Goal: Task Accomplishment & Management: Complete application form

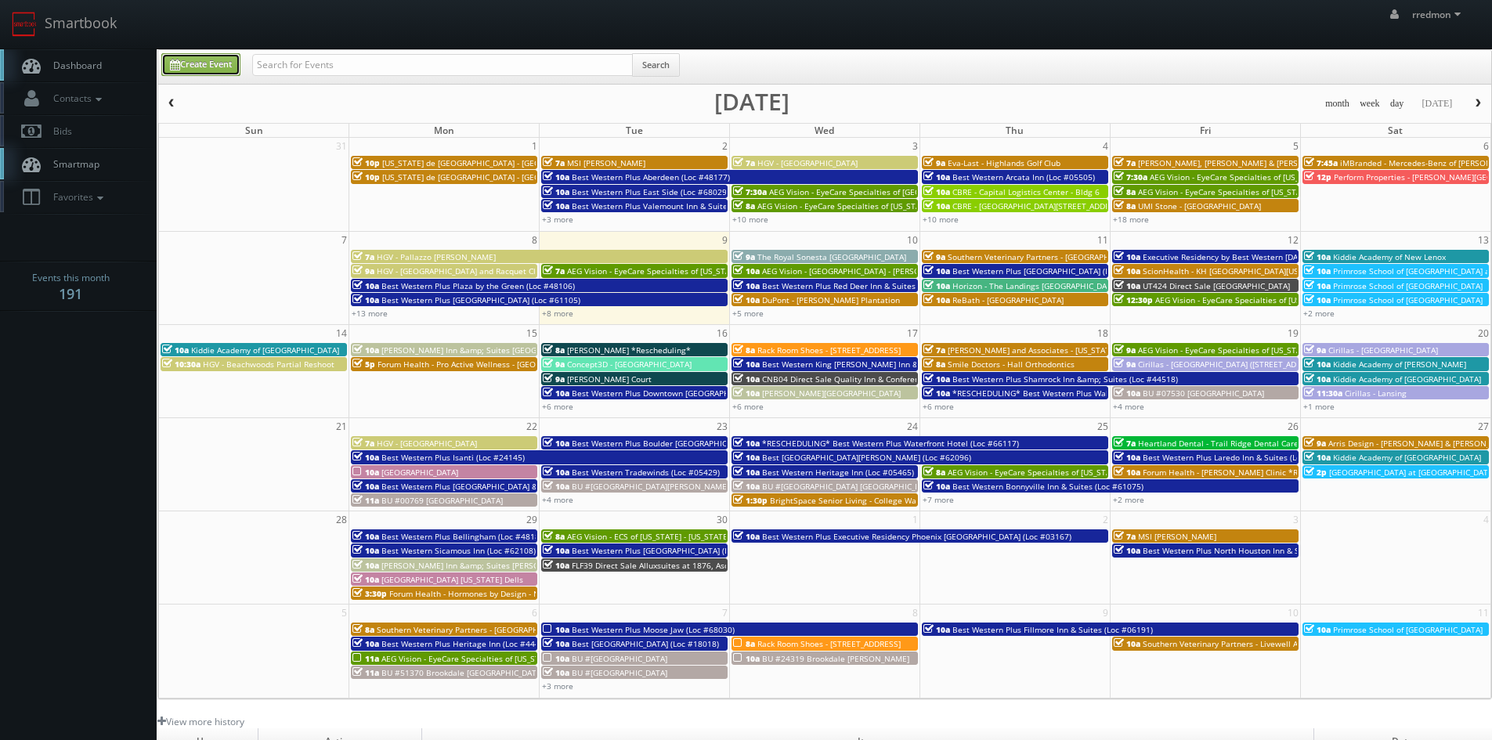
click at [189, 61] on link "Create Event" at bounding box center [200, 64] width 79 height 23
type input "[DATE]"
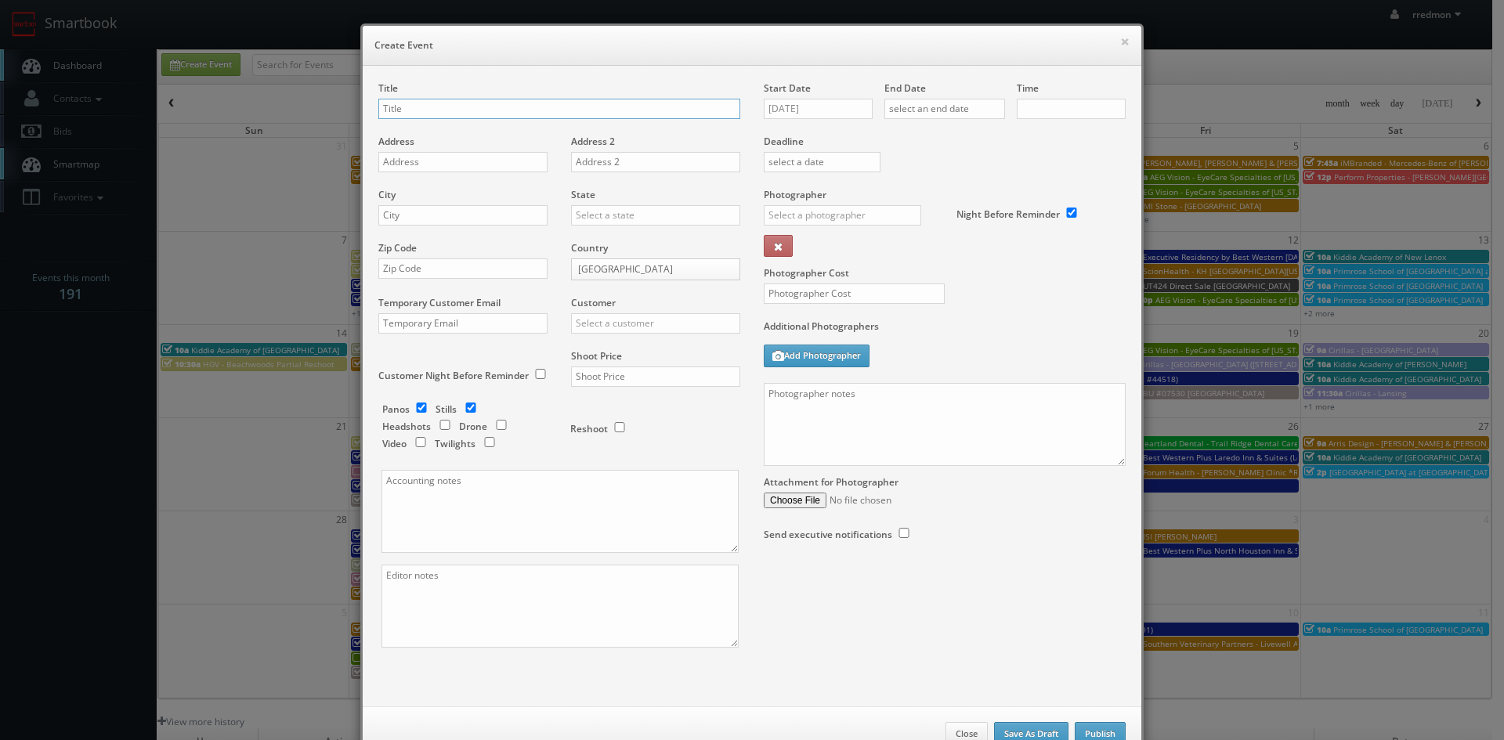
checkbox input "true"
type input "10:00am"
checkbox input "true"
paste input "Hinsdale Lake Commons"
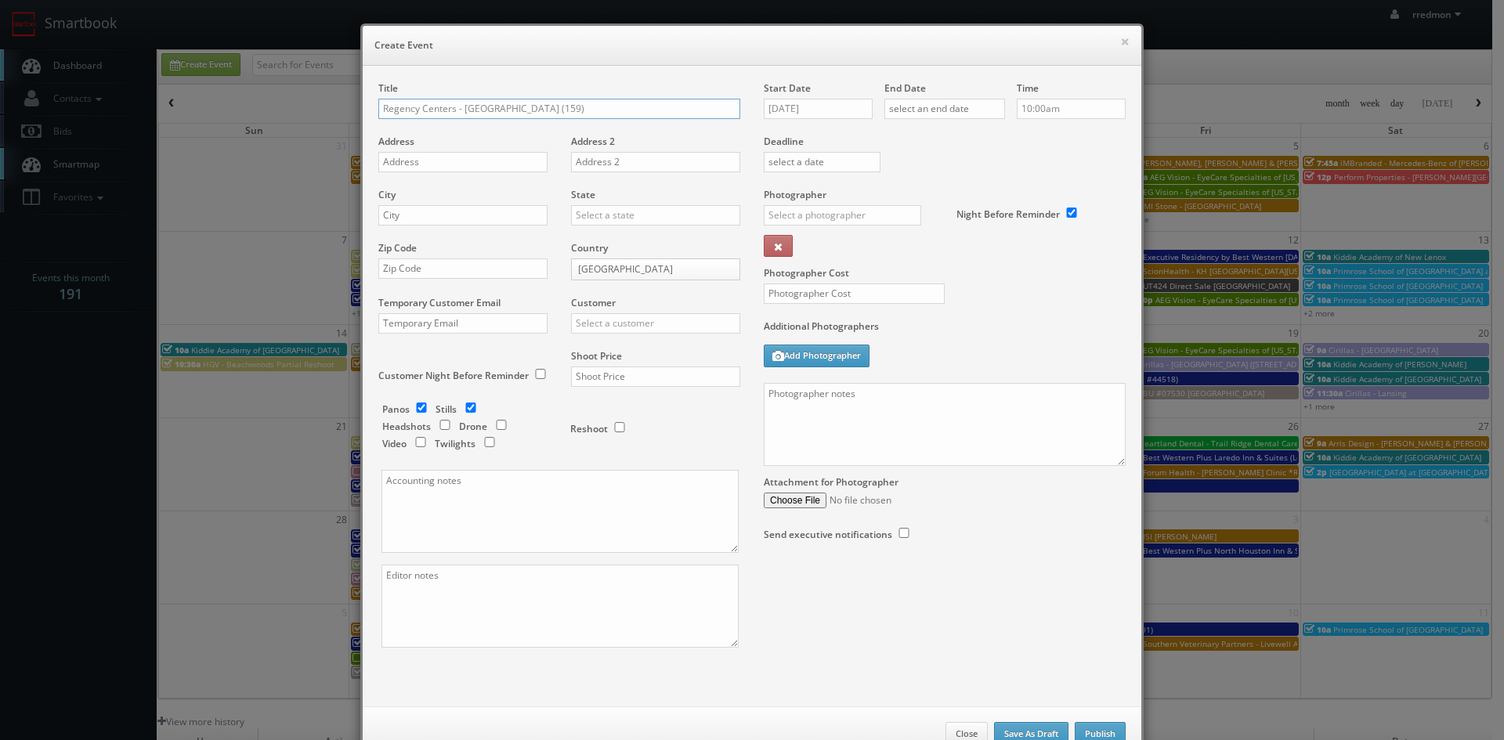
type input "Regency Centers - Hinsdale Lake Commons (159)"
click at [1049, 432] on textarea at bounding box center [945, 424] width 362 height 83
paste textarea "No Point of Contact, just exteriors of the Shopping center Please refer to link…"
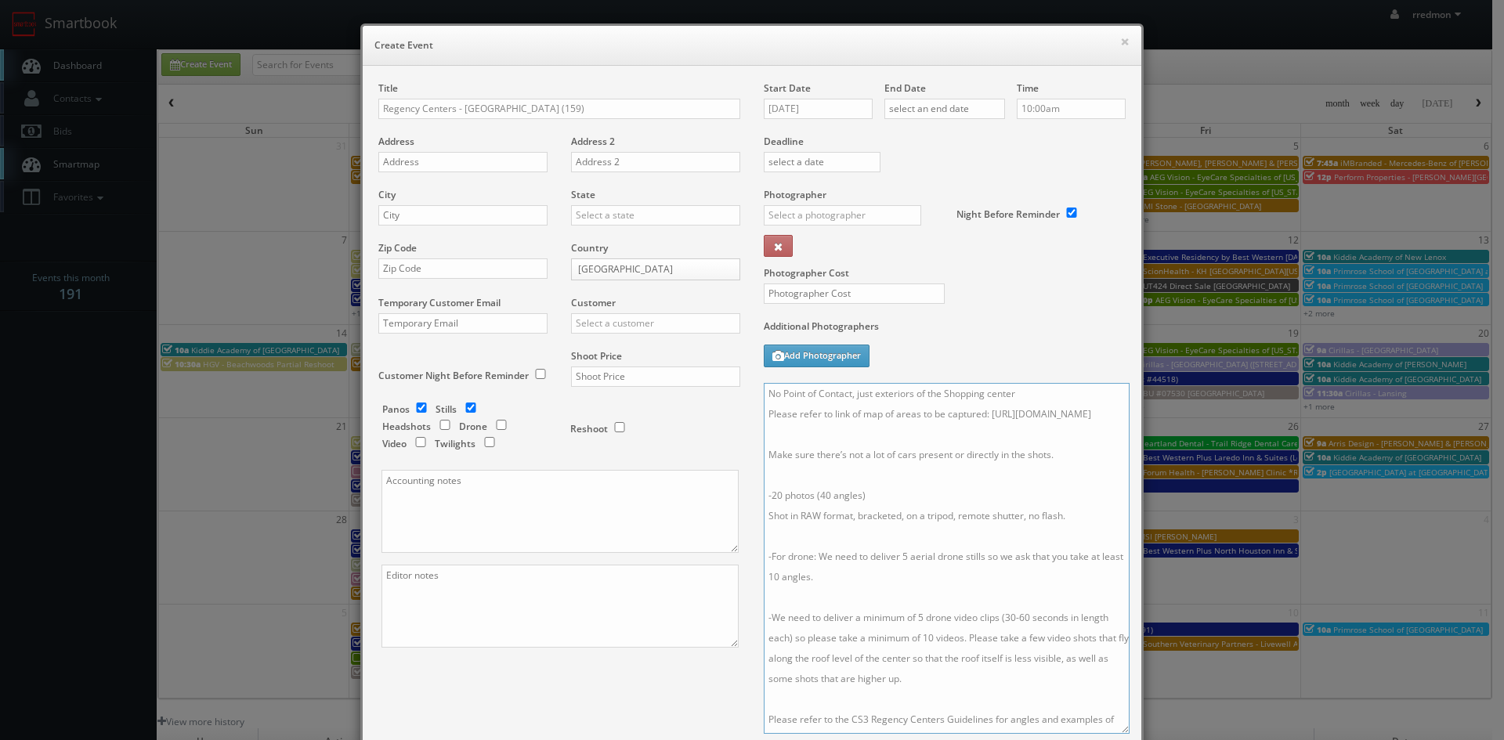
drag, startPoint x: 1118, startPoint y: 461, endPoint x: 1122, endPoint y: 729, distance: 268.7
click at [1122, 729] on textarea "No Point of Contact, just exteriors of the Shopping center Please refer to link…" at bounding box center [947, 558] width 366 height 351
type textarea "No Point of Contact, just exteriors of the Shopping center Please refer to link…"
click at [844, 291] on input "text" at bounding box center [854, 294] width 181 height 20
type input "300"
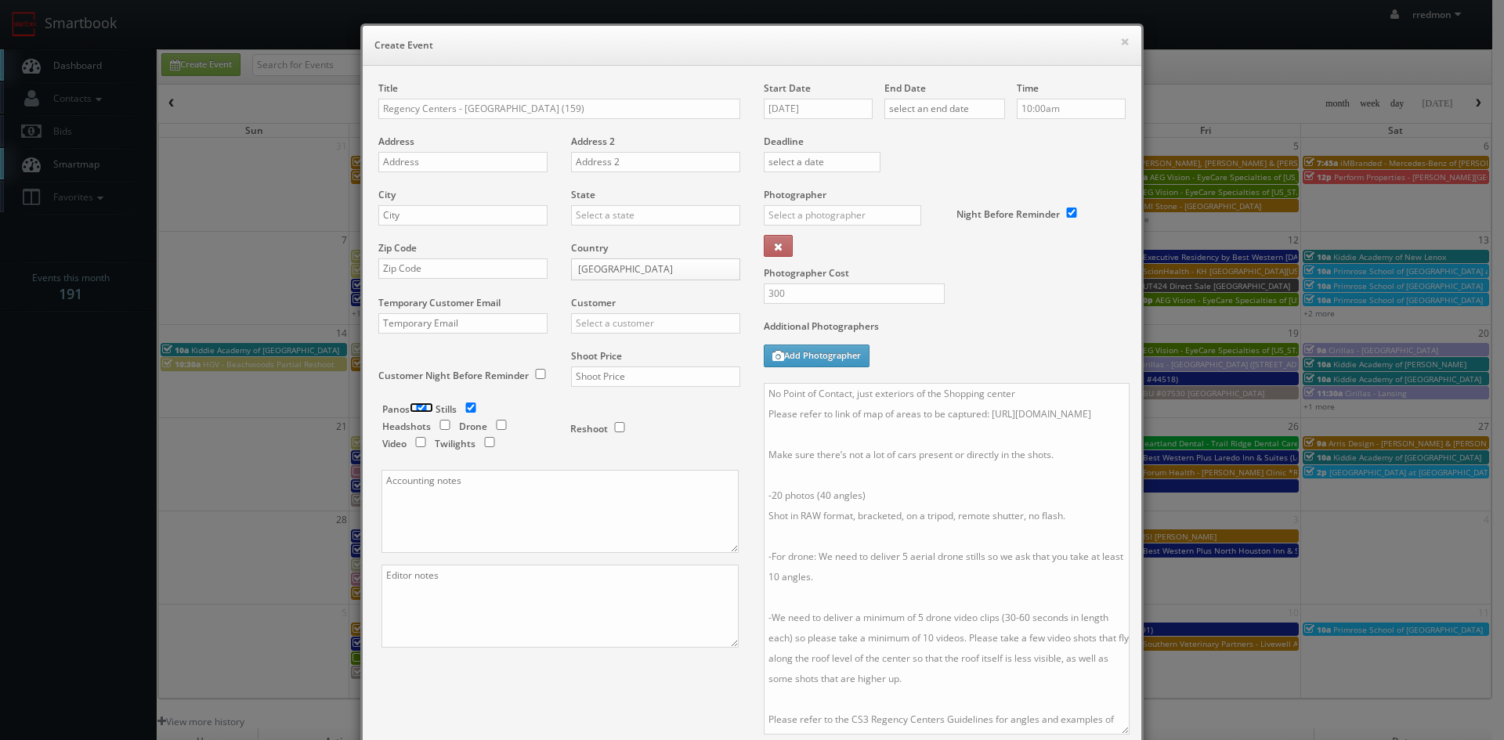
drag, startPoint x: 415, startPoint y: 408, endPoint x: 432, endPoint y: 413, distance: 17.9
click at [415, 409] on input "checkbox" at bounding box center [421, 408] width 23 height 10
checkbox input "false"
click at [494, 428] on input "checkbox" at bounding box center [501, 425] width 23 height 10
checkbox input "true"
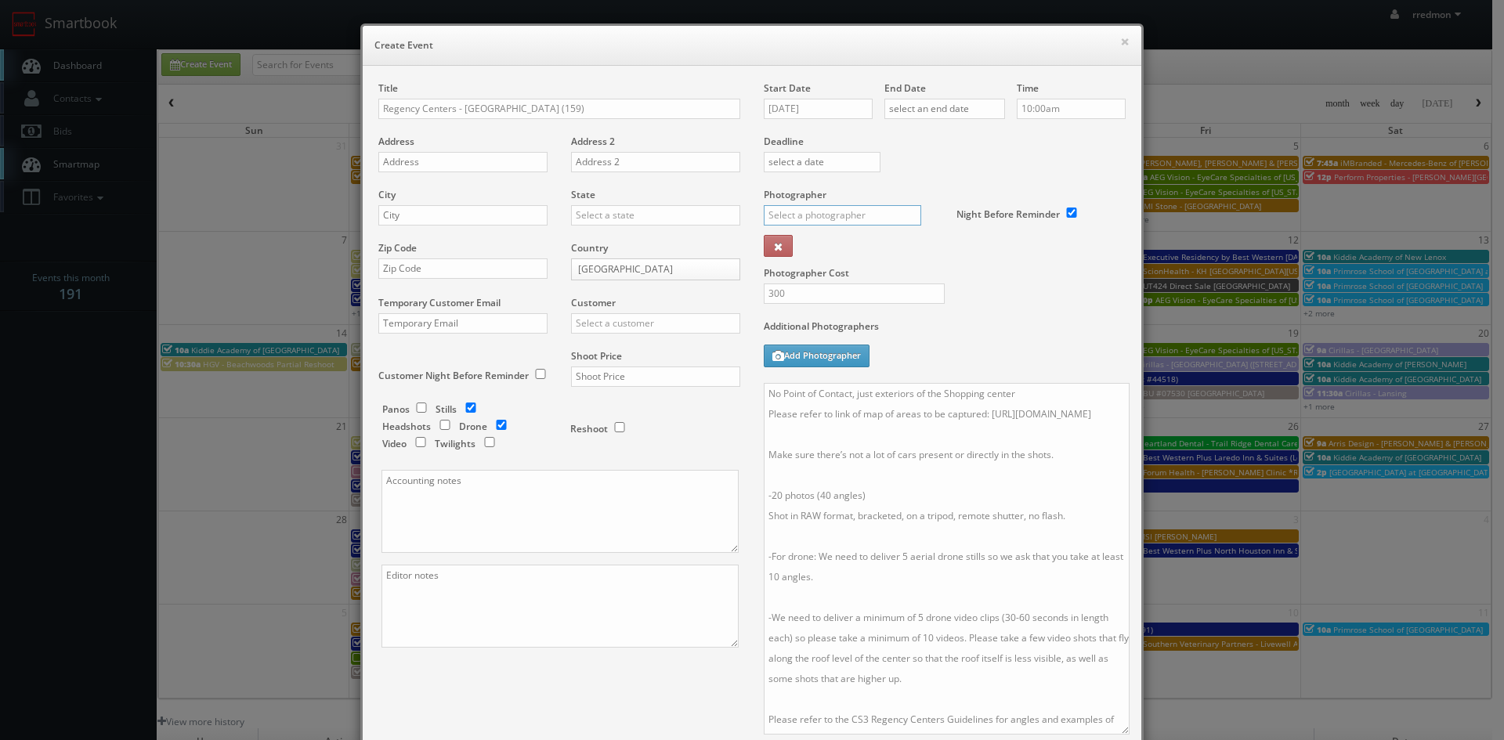
click at [875, 209] on input "text" at bounding box center [842, 215] width 157 height 20
click at [861, 275] on div "Simon Carrington" at bounding box center [849, 276] width 168 height 26
type input "Simon Carrington"
drag, startPoint x: 486, startPoint y: 154, endPoint x: 484, endPoint y: 144, distance: 10.5
click at [486, 154] on input "text" at bounding box center [462, 162] width 169 height 20
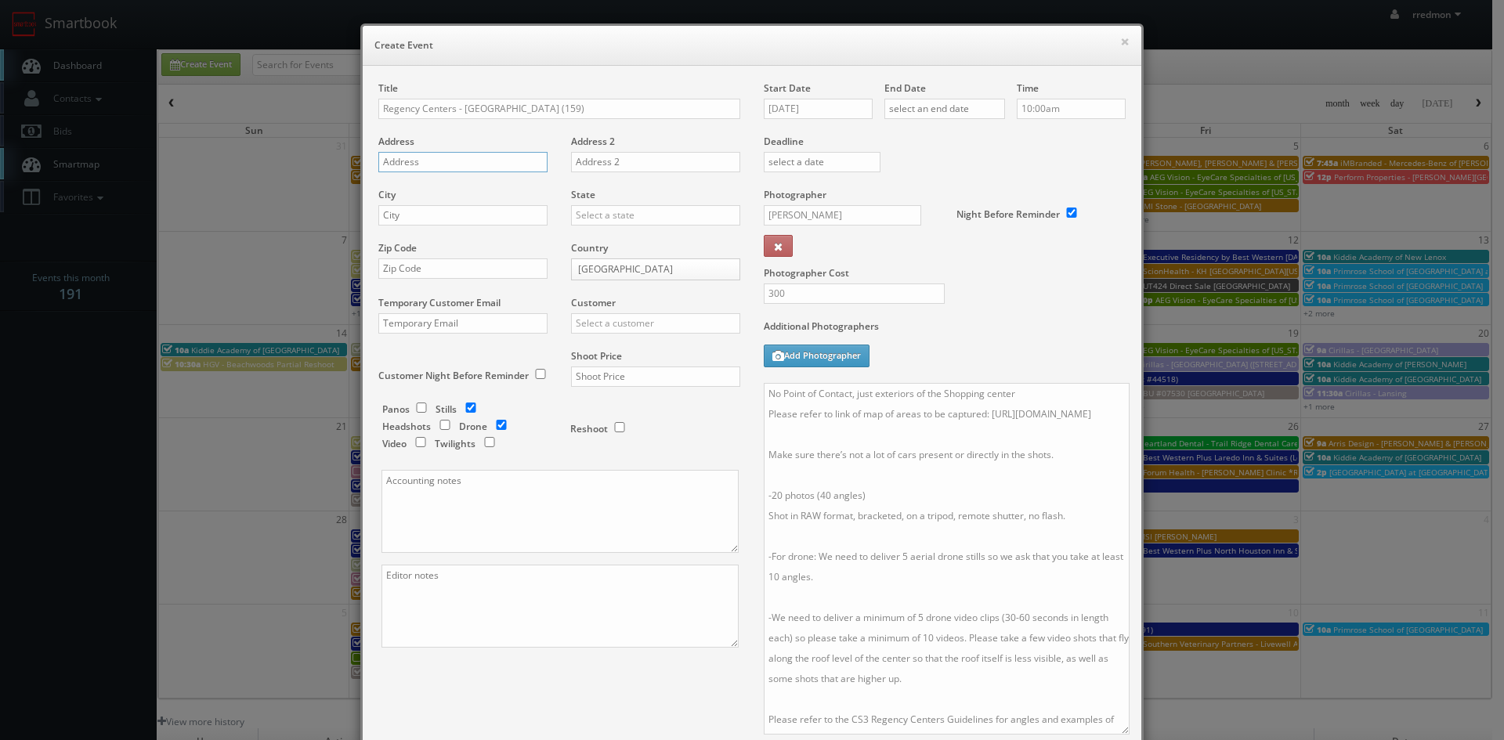
paste input "630 Robert Kingery Highway"
type input "630 Robert Kingery Highway"
paste input "Willowbrook"
type input "Willowbrook"
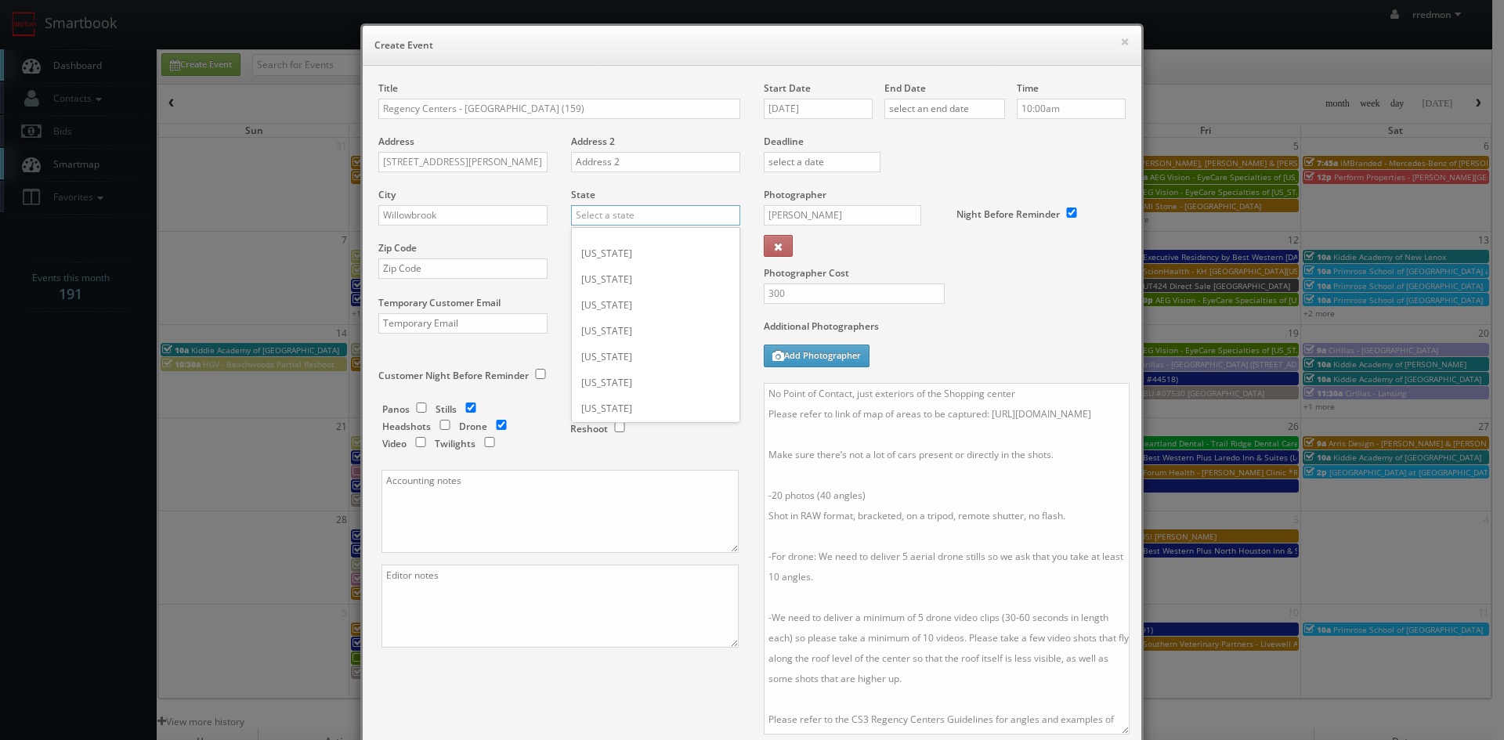
click at [668, 215] on input "text" at bounding box center [655, 215] width 169 height 20
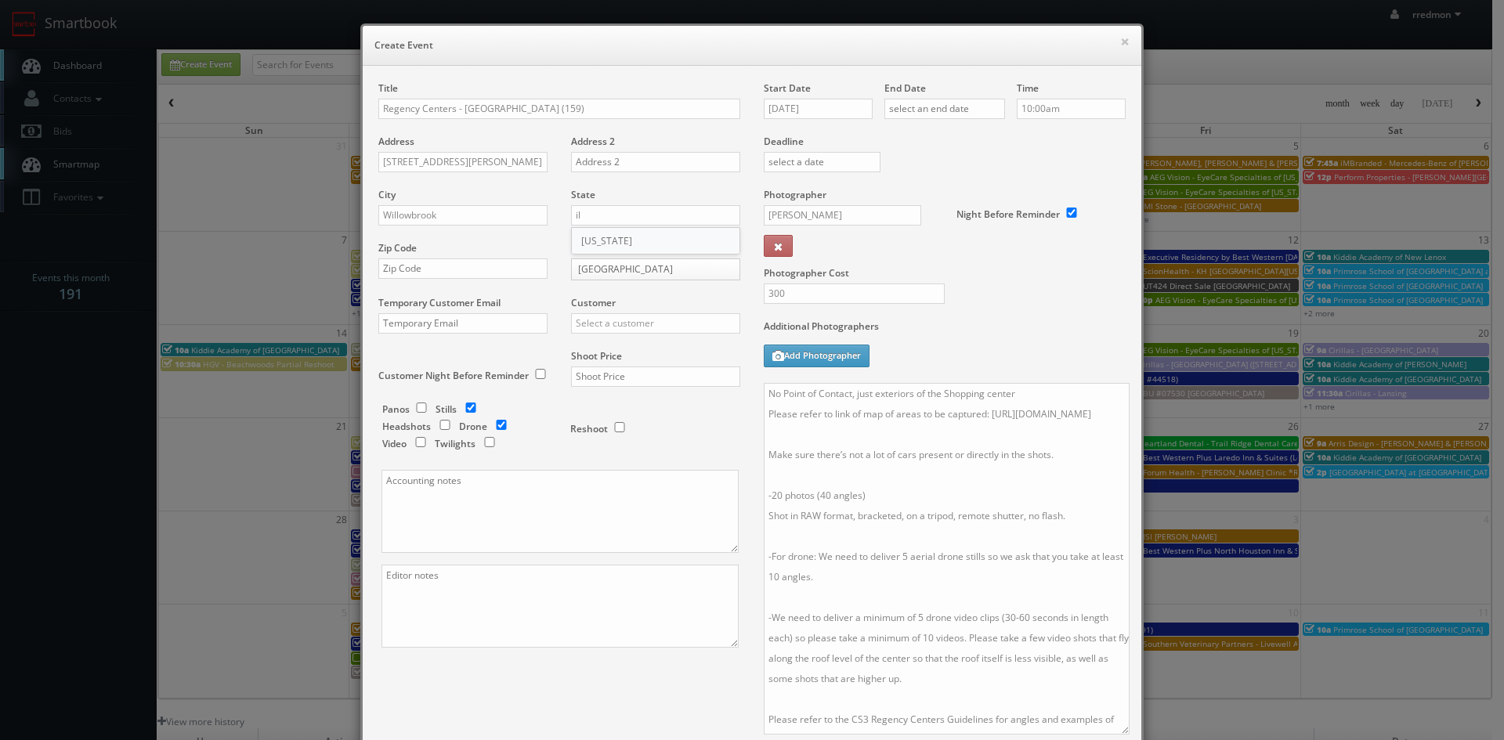
click at [623, 232] on div "[US_STATE]" at bounding box center [656, 241] width 168 height 26
type input "[US_STATE]"
click at [481, 272] on input "text" at bounding box center [462, 268] width 169 height 20
paste input "60527"
type input "60527"
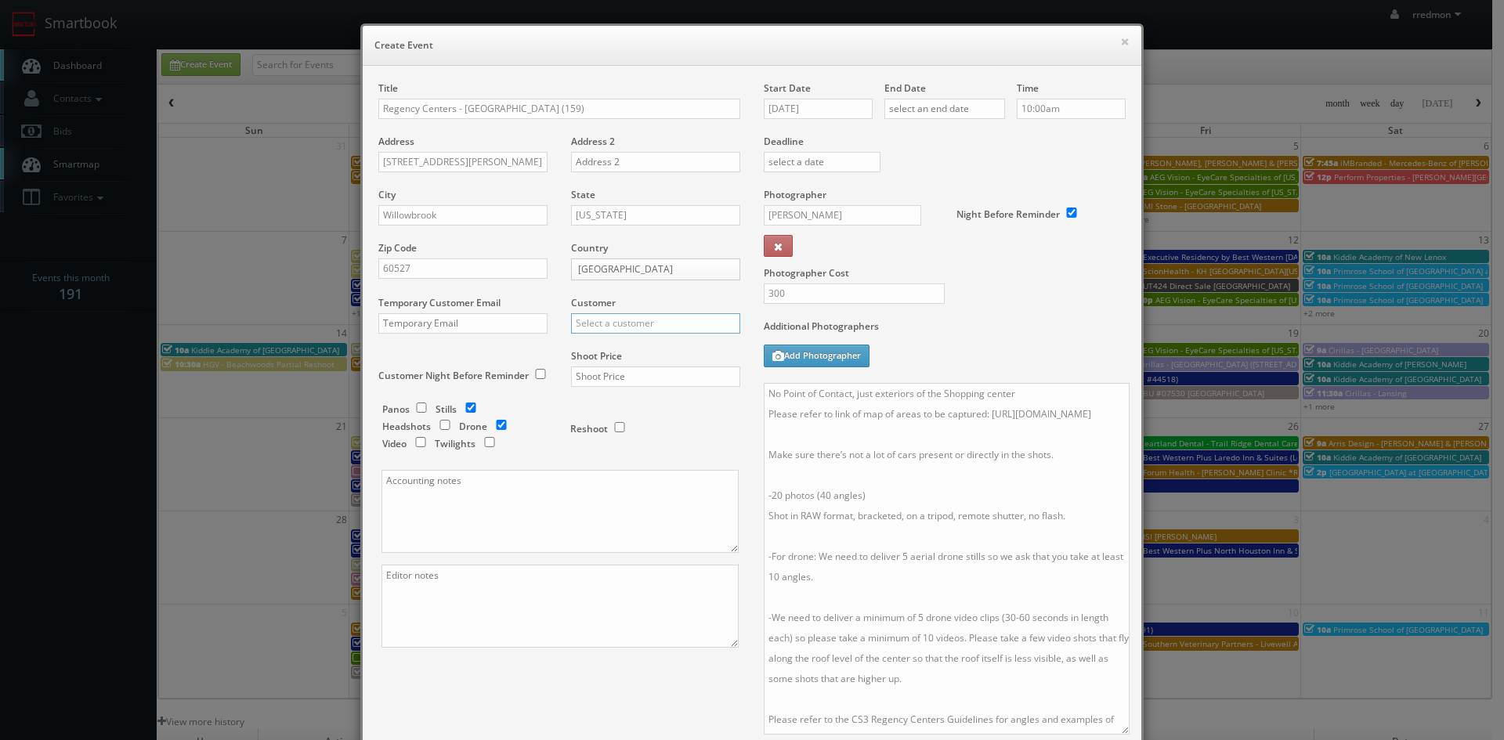
click at [600, 317] on input "text" at bounding box center [655, 323] width 169 height 20
click at [625, 345] on div "Regency Centers" at bounding box center [656, 349] width 168 height 26
type input "Regency Centers"
click at [640, 377] on input "text" at bounding box center [655, 377] width 169 height 20
type input "975"
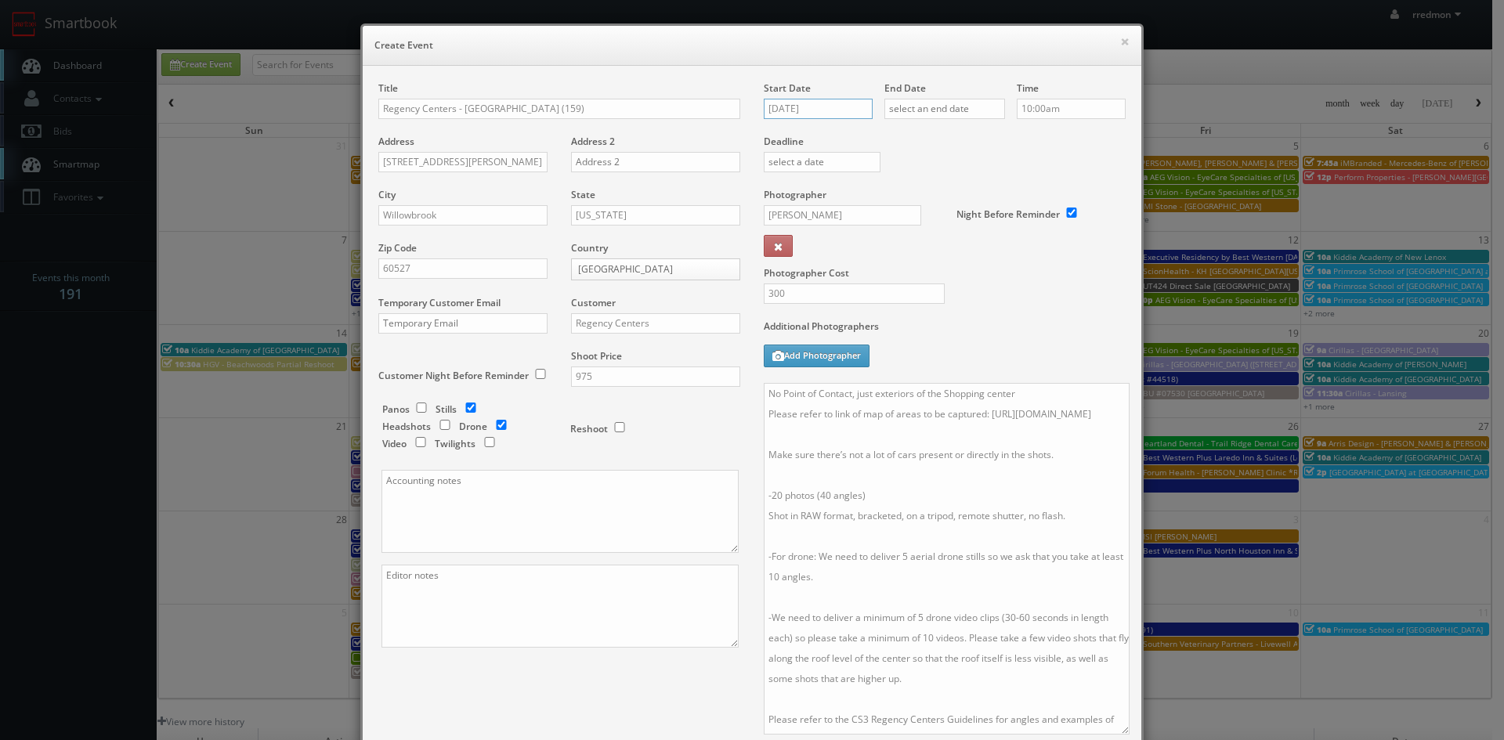
click at [841, 104] on input "09/09/2025" at bounding box center [818, 109] width 109 height 20
click at [785, 272] on td "29" at bounding box center [796, 273] width 25 height 23
type input "09/29/2025"
click at [928, 109] on input "text" at bounding box center [944, 109] width 121 height 20
click at [915, 274] on td "29" at bounding box center [916, 273] width 25 height 23
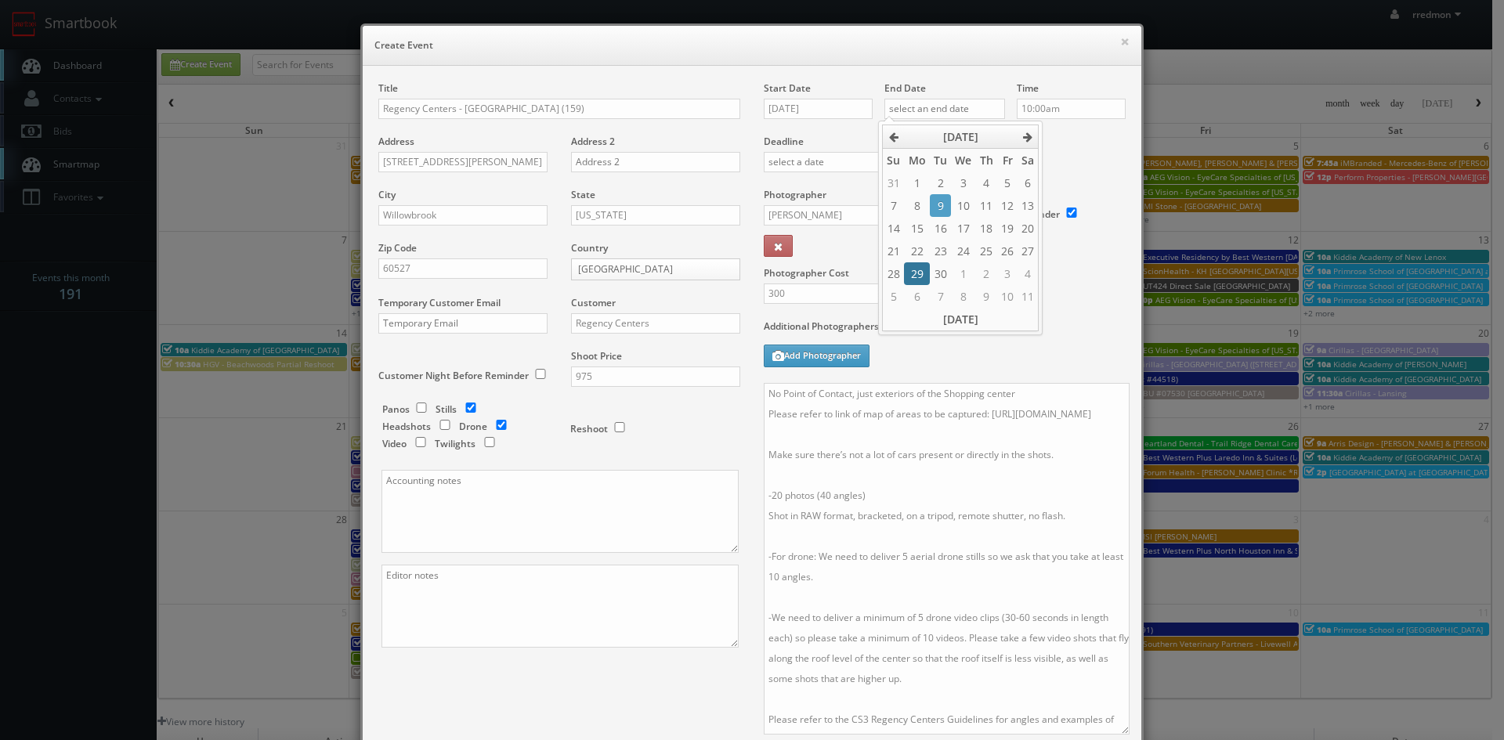
type input "09/29/2025"
click at [1061, 141] on label "Deadline" at bounding box center [944, 141] width 385 height 13
drag, startPoint x: 1068, startPoint y: 437, endPoint x: 762, endPoint y: 443, distance: 306.3
click at [764, 443] on textarea "No Point of Contact, just exteriors of the Shopping center Please refer to link…" at bounding box center [947, 559] width 366 height 352
paste textarea "59/Hinsdale-Lake-Commons"
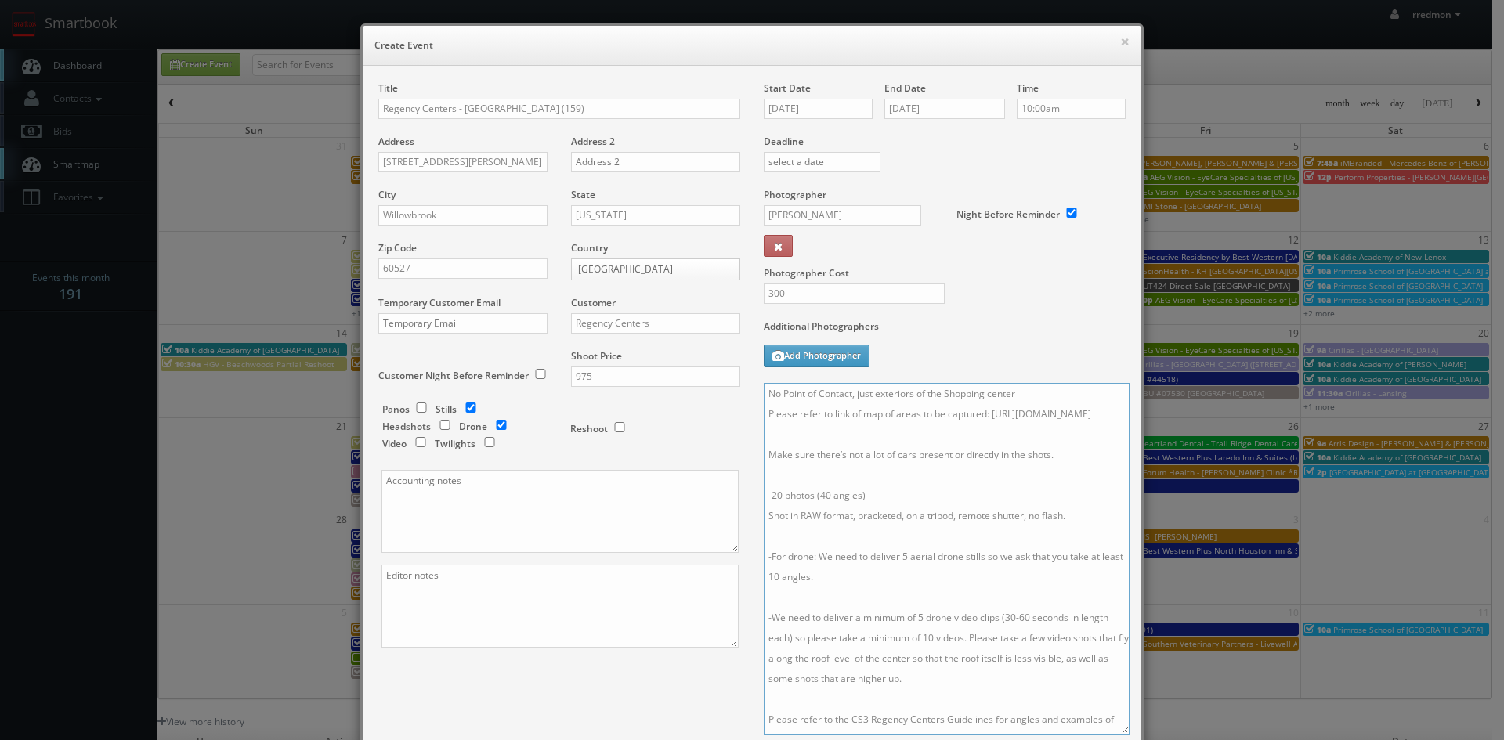
drag, startPoint x: 963, startPoint y: 455, endPoint x: 971, endPoint y: 453, distance: 8.2
click at [965, 455] on textarea "No Point of Contact, just exteriors of the Shopping center Please refer to link…" at bounding box center [947, 559] width 366 height 352
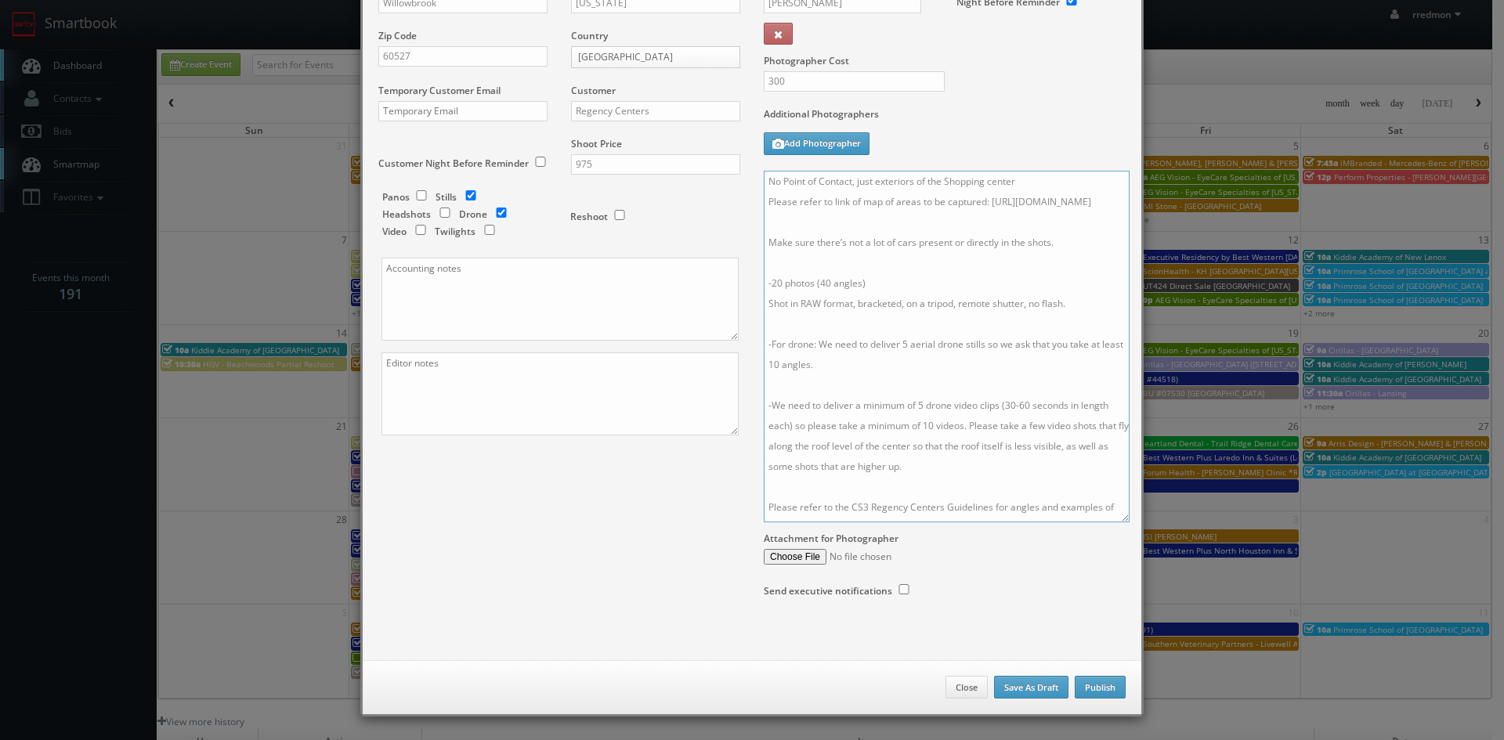
type textarea "No Point of Contact, just exteriors of the Shopping center Please refer to link…"
click at [1105, 688] on button "Publish" at bounding box center [1100, 687] width 51 height 23
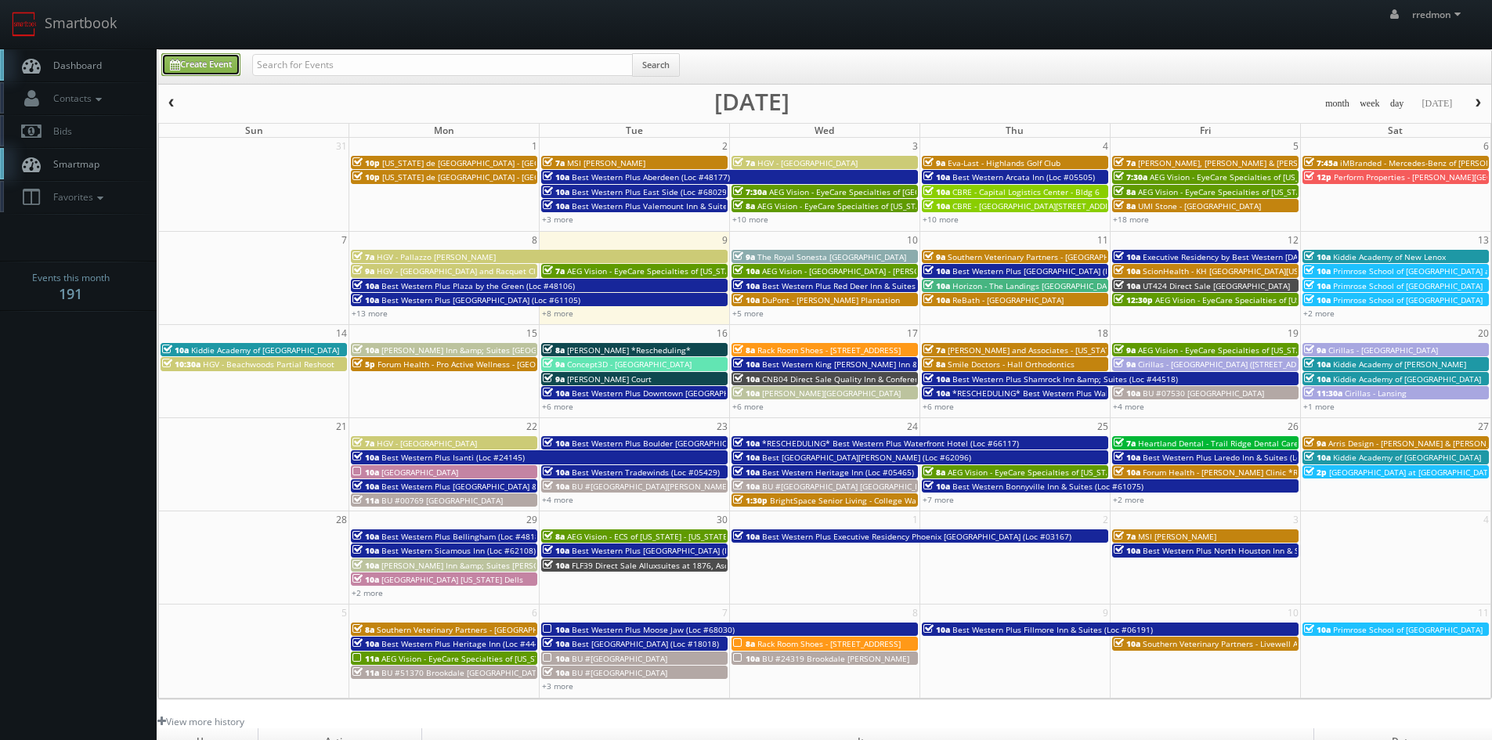
click at [226, 62] on link "Create Event" at bounding box center [200, 64] width 79 height 23
type input "09/09/2025"
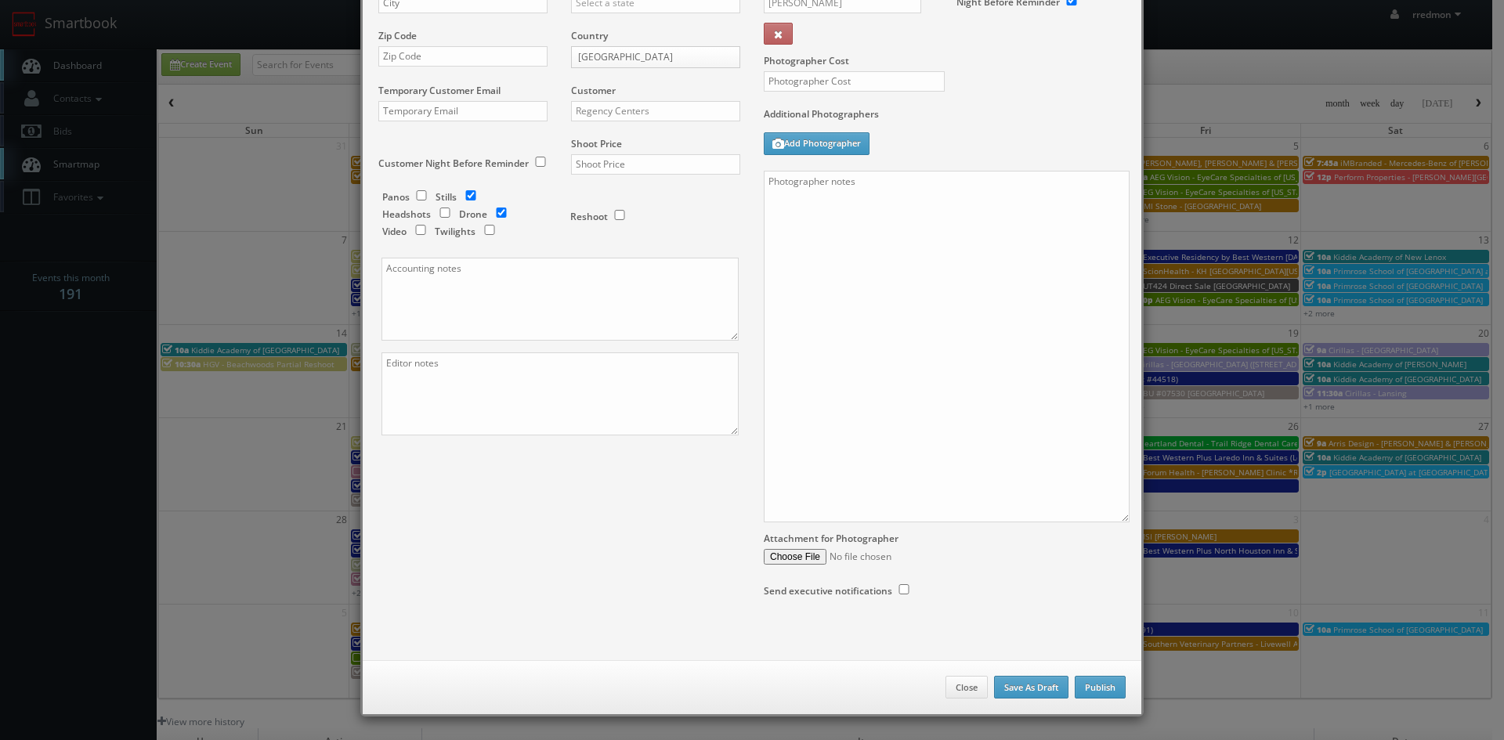
checkbox input "true"
type input "10:00am"
checkbox input "true"
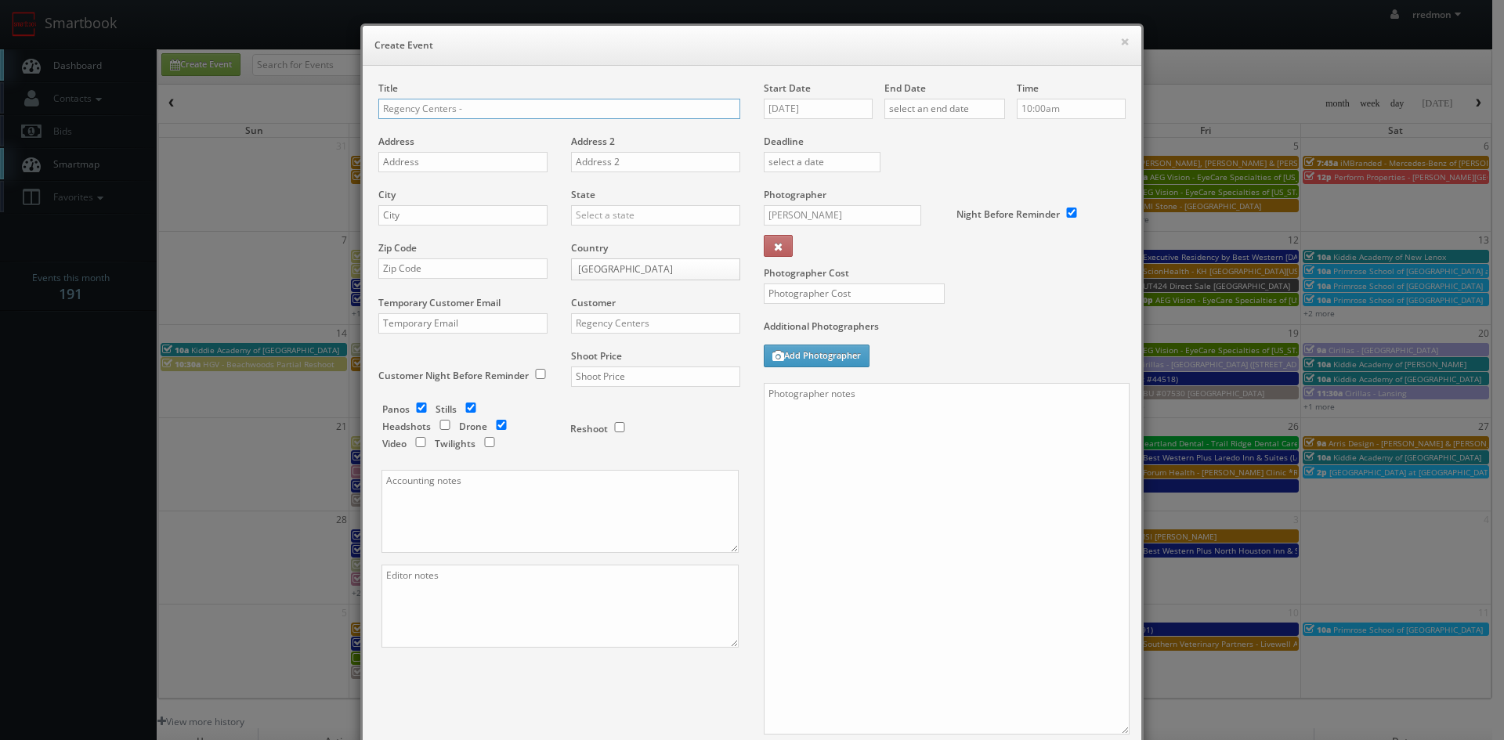
paste input "Shops on Main"
paste input "60023"
type input "Regency Centers - Shops on Main (60023)"
click at [485, 159] on input "text" at bounding box center [462, 162] width 169 height 20
paste input "121 US Highway 41"
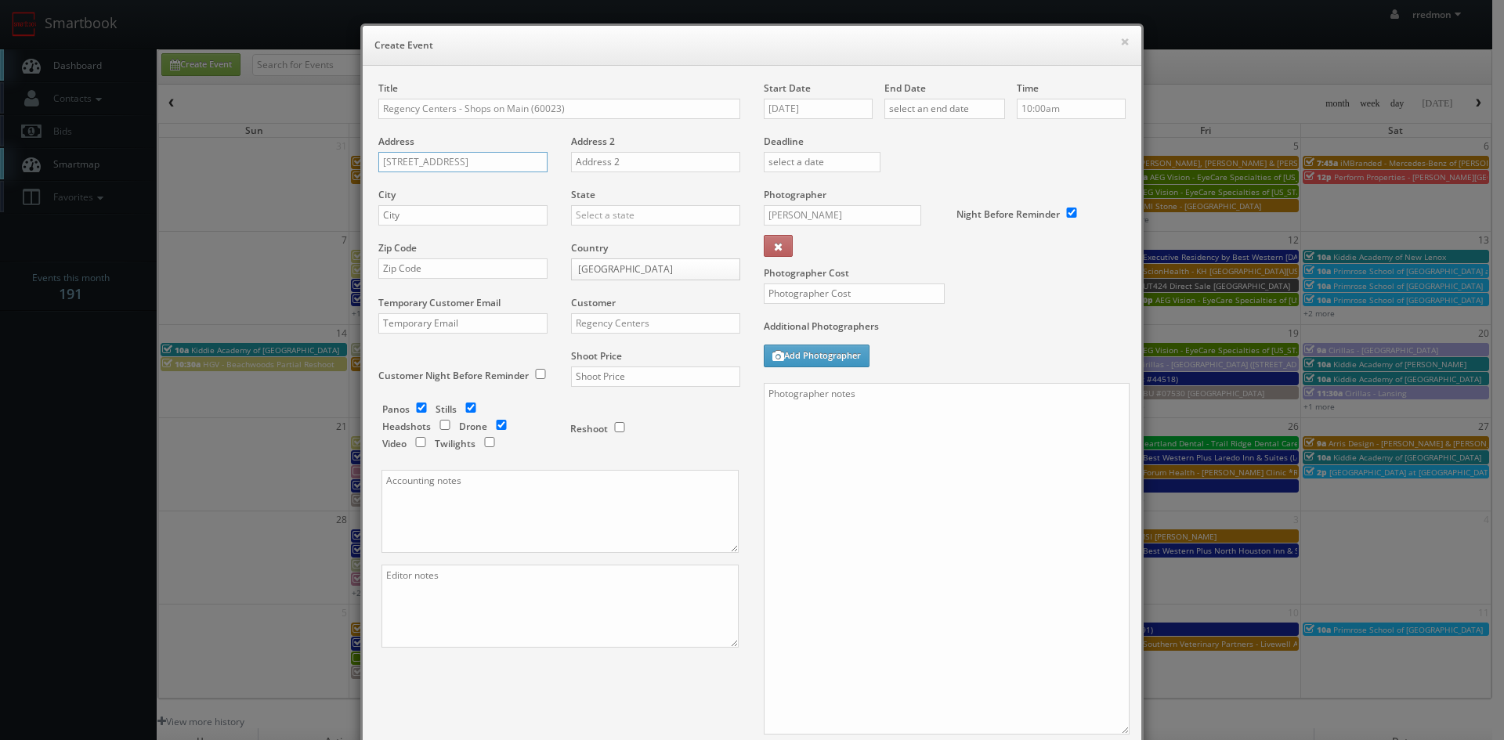
type input "121 US Highway 41"
paste input "Schererville"
type input "Schererville"
click at [633, 213] on input "text" at bounding box center [655, 215] width 169 height 20
click at [638, 265] on div "Indiana" at bounding box center [656, 267] width 168 height 26
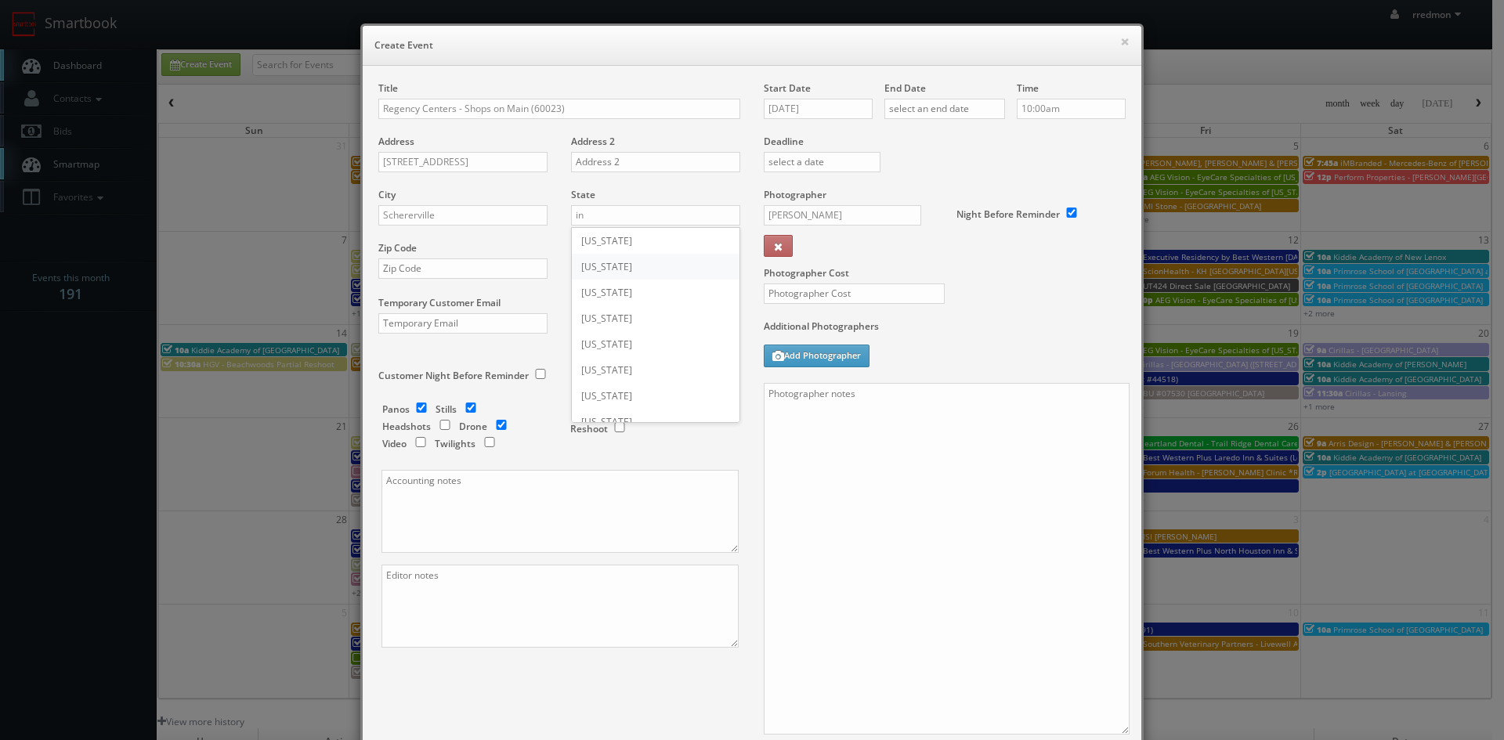
type input "Indiana"
paste input "46375"
type input "46375"
click at [644, 332] on input "Regency Centers" at bounding box center [655, 323] width 169 height 20
click at [646, 344] on div "Regency Centers" at bounding box center [656, 349] width 168 height 26
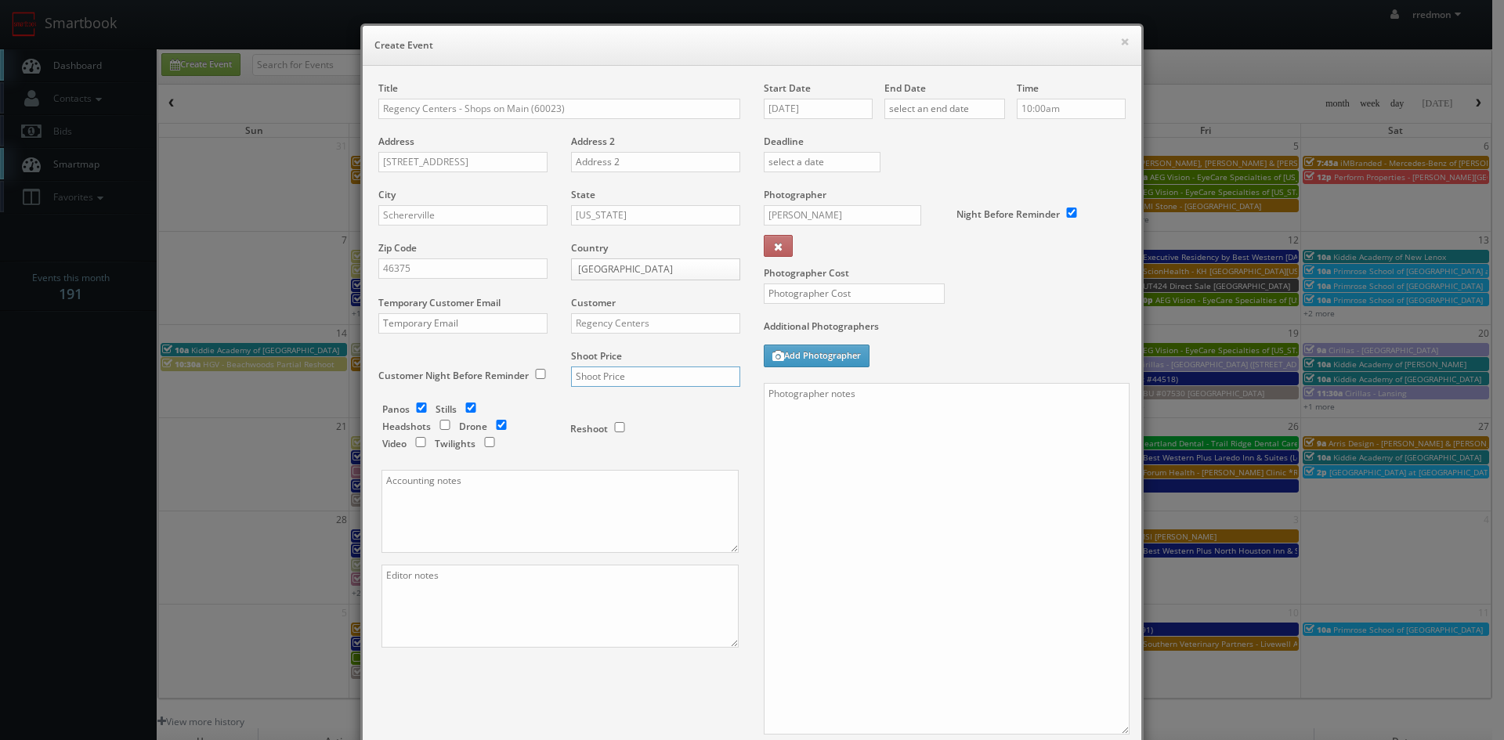
click at [657, 376] on input "text" at bounding box center [655, 377] width 169 height 20
type input "975"
click at [414, 406] on input "checkbox" at bounding box center [421, 408] width 23 height 10
checkbox input "false"
click at [496, 426] on input "checkbox" at bounding box center [501, 425] width 23 height 10
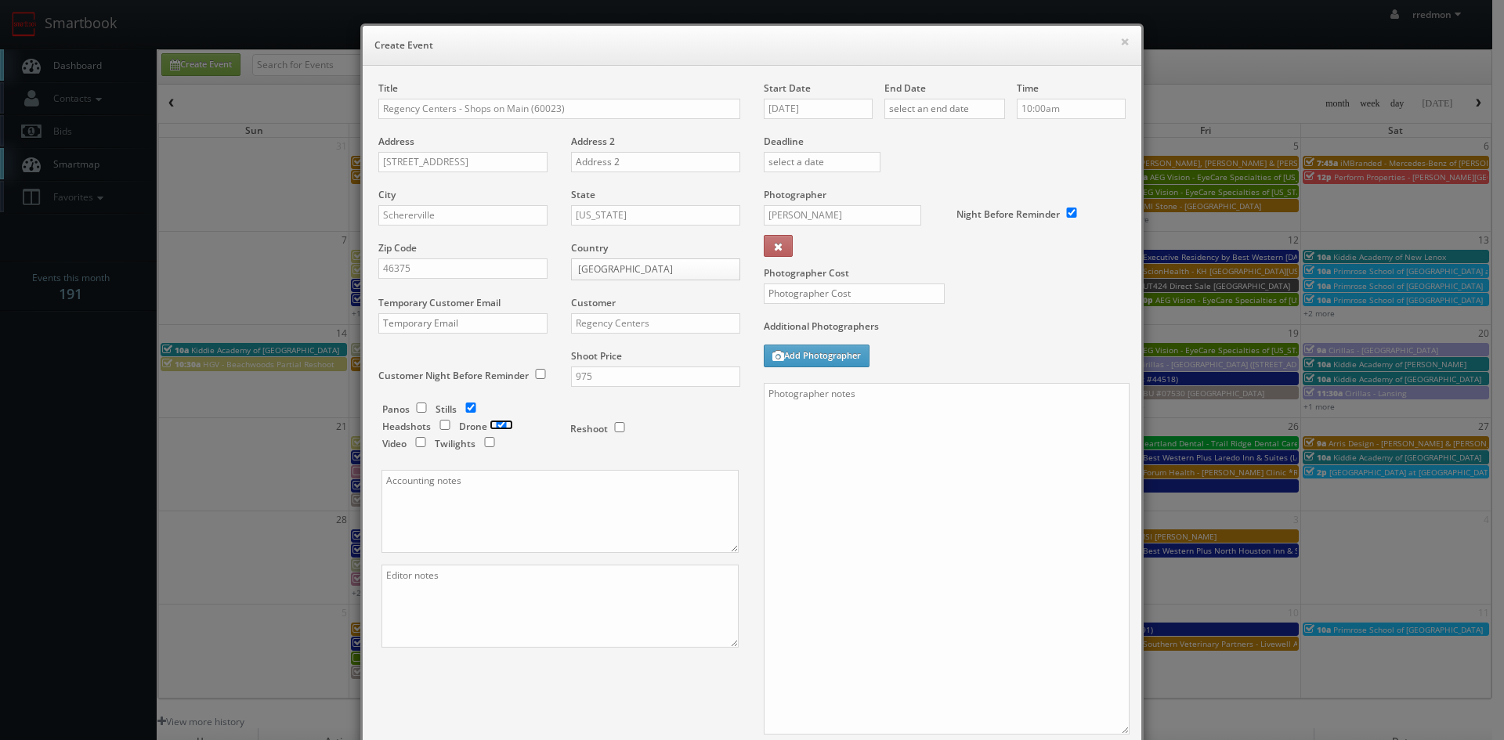
checkbox input "true"
click at [819, 110] on input "09/09/2025" at bounding box center [818, 109] width 109 height 20
click at [826, 273] on td "30" at bounding box center [819, 273] width 21 height 23
type input "09/30/2025"
click at [956, 108] on input "text" at bounding box center [944, 109] width 121 height 20
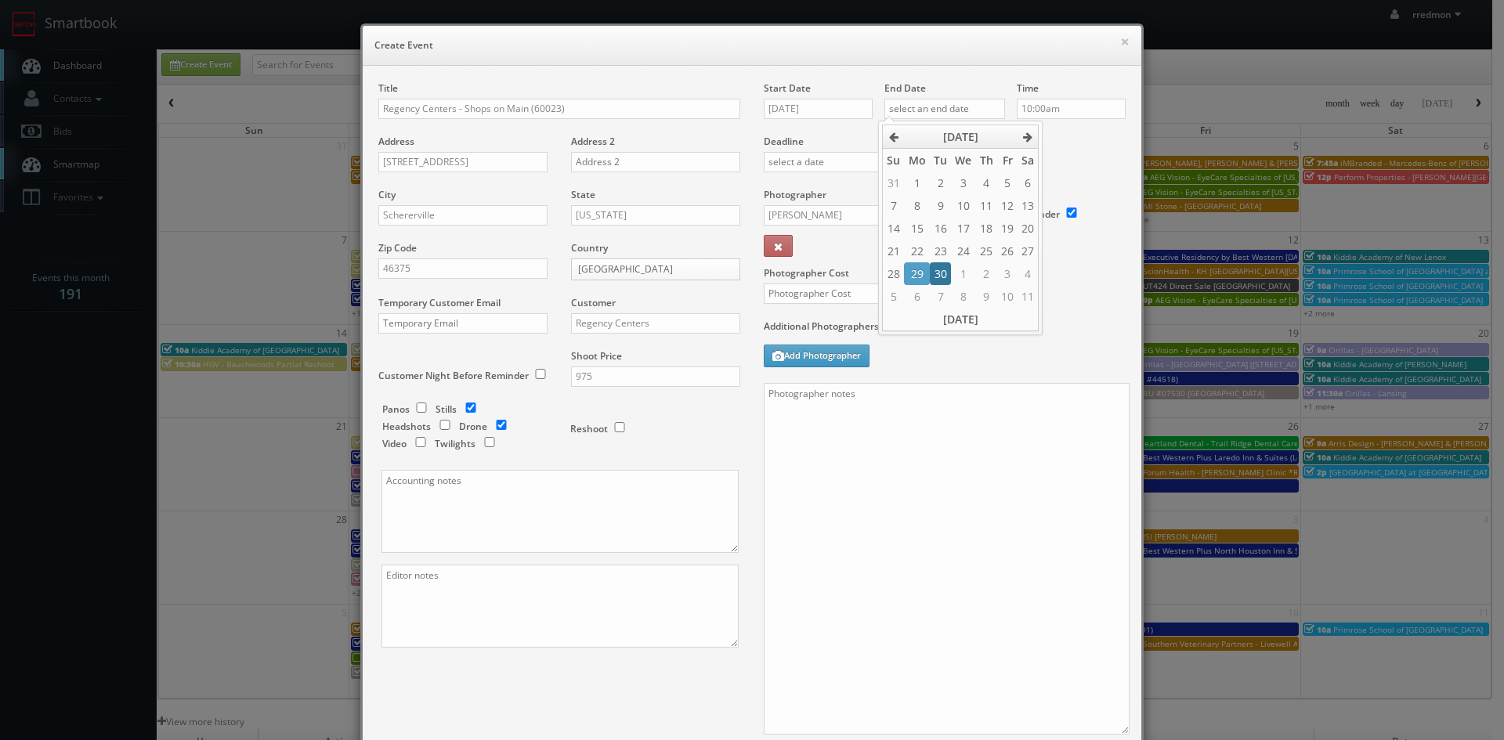
click at [946, 274] on td "30" at bounding box center [940, 273] width 21 height 23
type input "09/30/2025"
click at [1063, 144] on label "Deadline" at bounding box center [944, 141] width 385 height 13
click at [851, 221] on input "Simon Carrington" at bounding box center [842, 215] width 157 height 20
click at [843, 273] on div "Simon Carrington" at bounding box center [849, 276] width 168 height 26
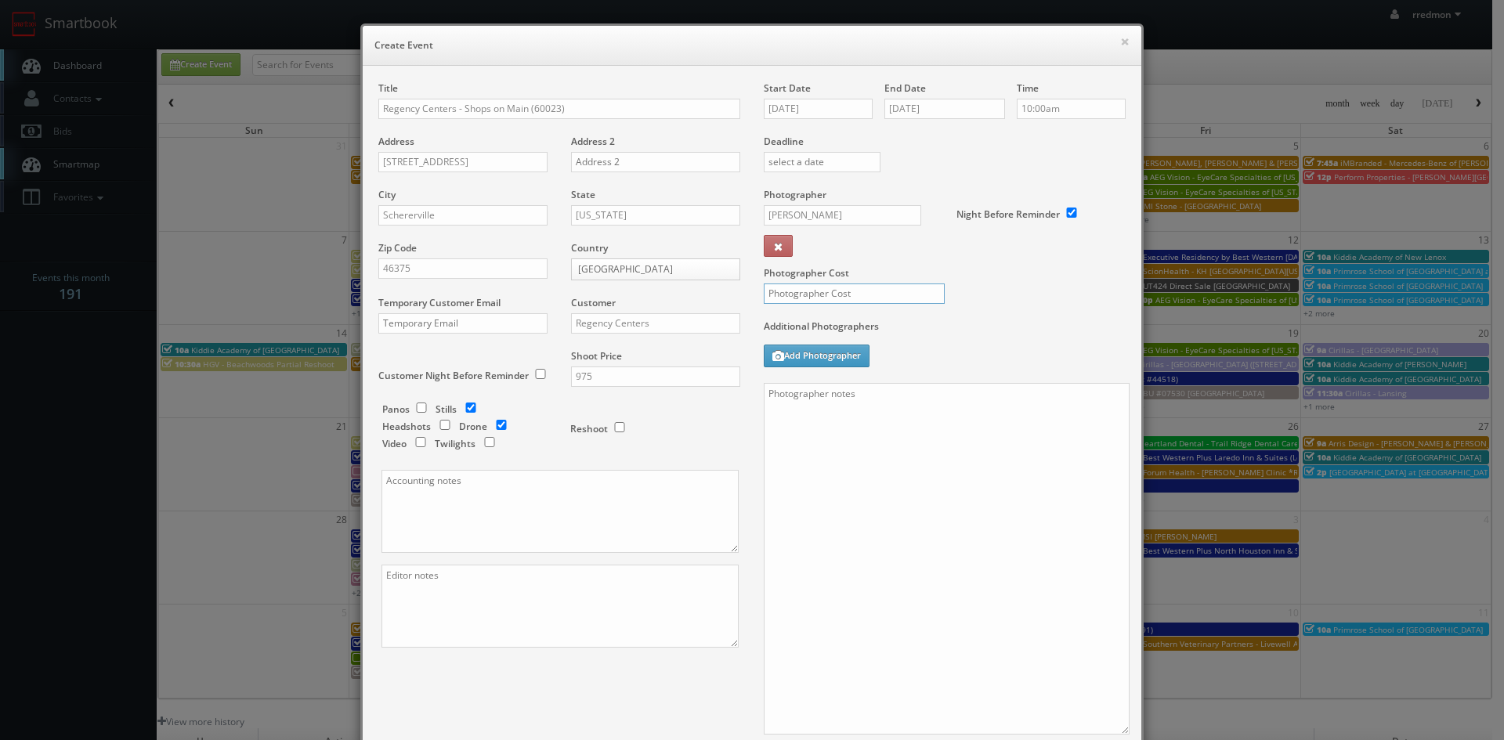
click at [877, 293] on input "text" at bounding box center [854, 294] width 181 height 20
type input "300"
click at [862, 426] on textarea at bounding box center [947, 559] width 366 height 352
paste textarea "No Point of Contact, just exteriors of the Shopping center Please refer to link…"
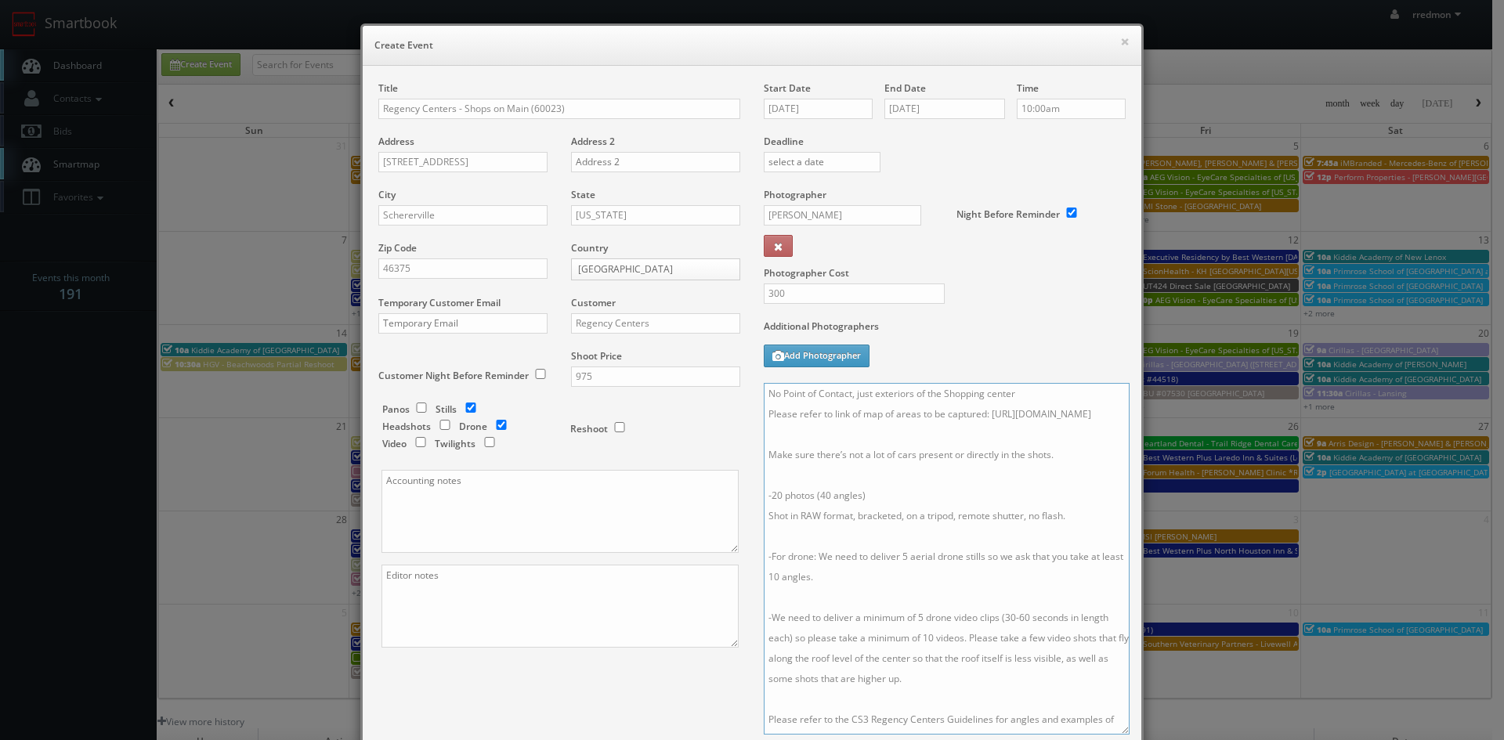
drag, startPoint x: 1066, startPoint y: 434, endPoint x: 761, endPoint y: 436, distance: 304.7
click at [764, 436] on textarea "No Point of Contact, just exteriors of the Shopping center Please refer to link…" at bounding box center [947, 559] width 366 height 352
paste textarea "60023/Shops-on-Main"
click at [1010, 454] on textarea "No Point of Contact, just exteriors of the Shopping center Please refer to link…" at bounding box center [947, 559] width 366 height 352
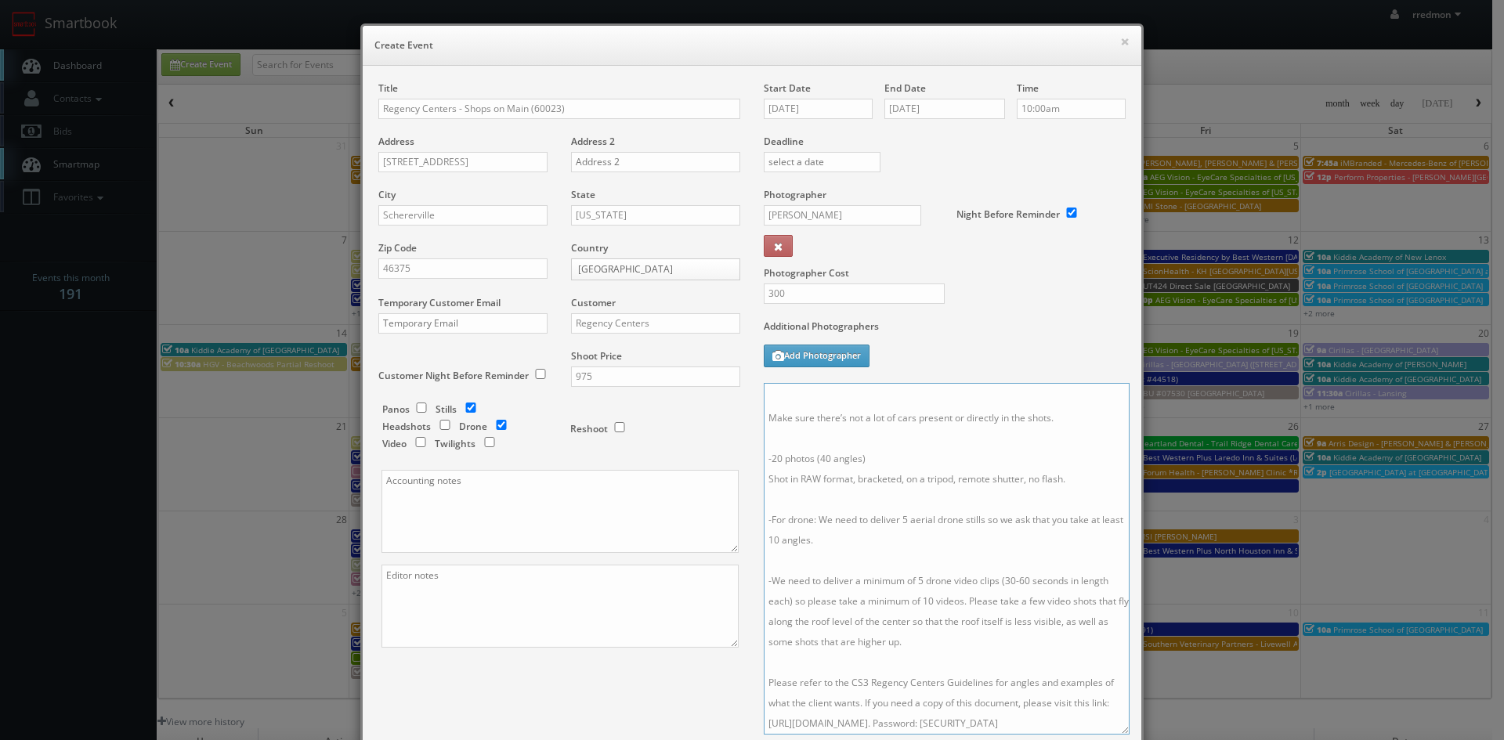
type textarea "No Point of Contact, just exteriors of the Shopping center Please refer to link…"
click at [911, 287] on input "300" at bounding box center [854, 294] width 181 height 20
type input "300"
click at [1018, 300] on div "Photographer Cost 300" at bounding box center [944, 254] width 385 height 132
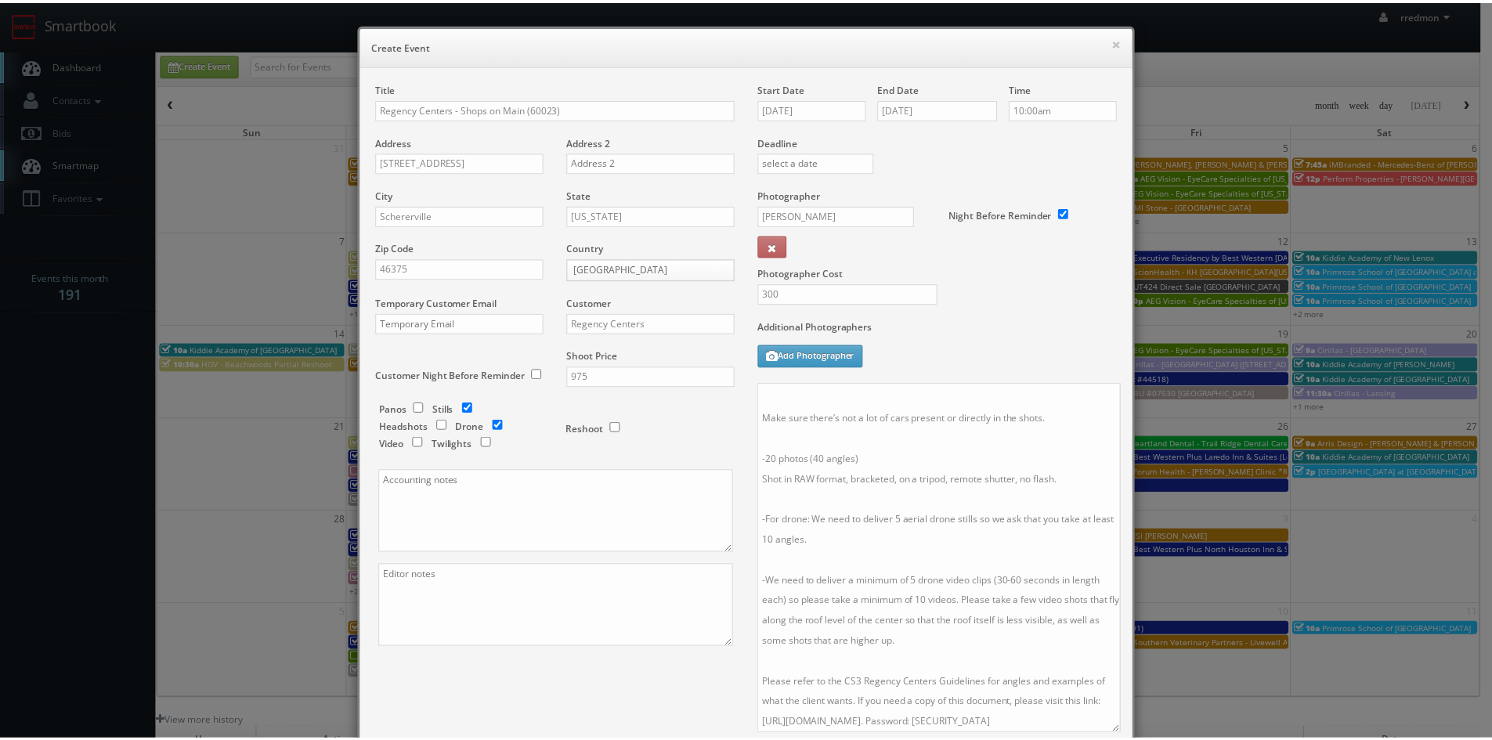
scroll to position [212, 0]
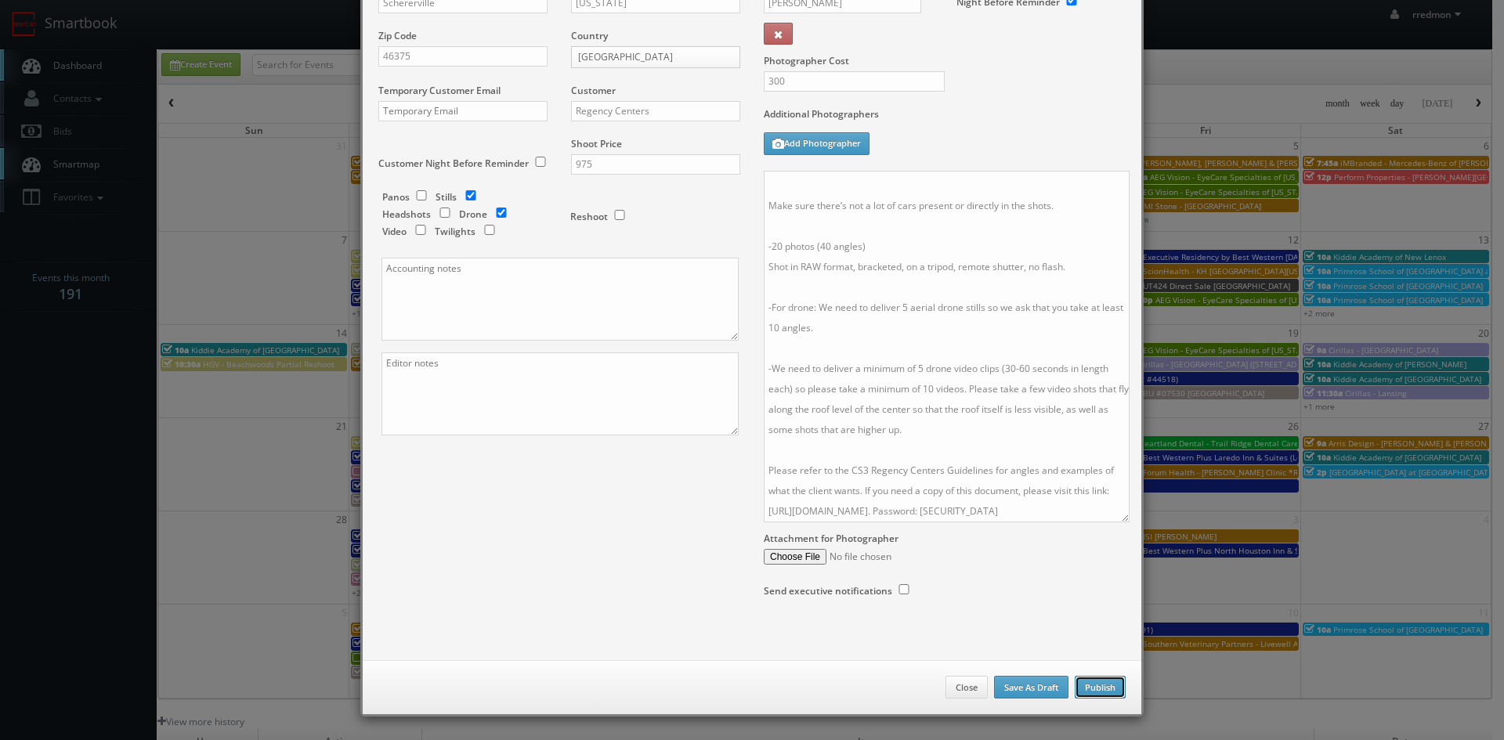
click at [1098, 688] on button "Publish" at bounding box center [1100, 687] width 51 height 23
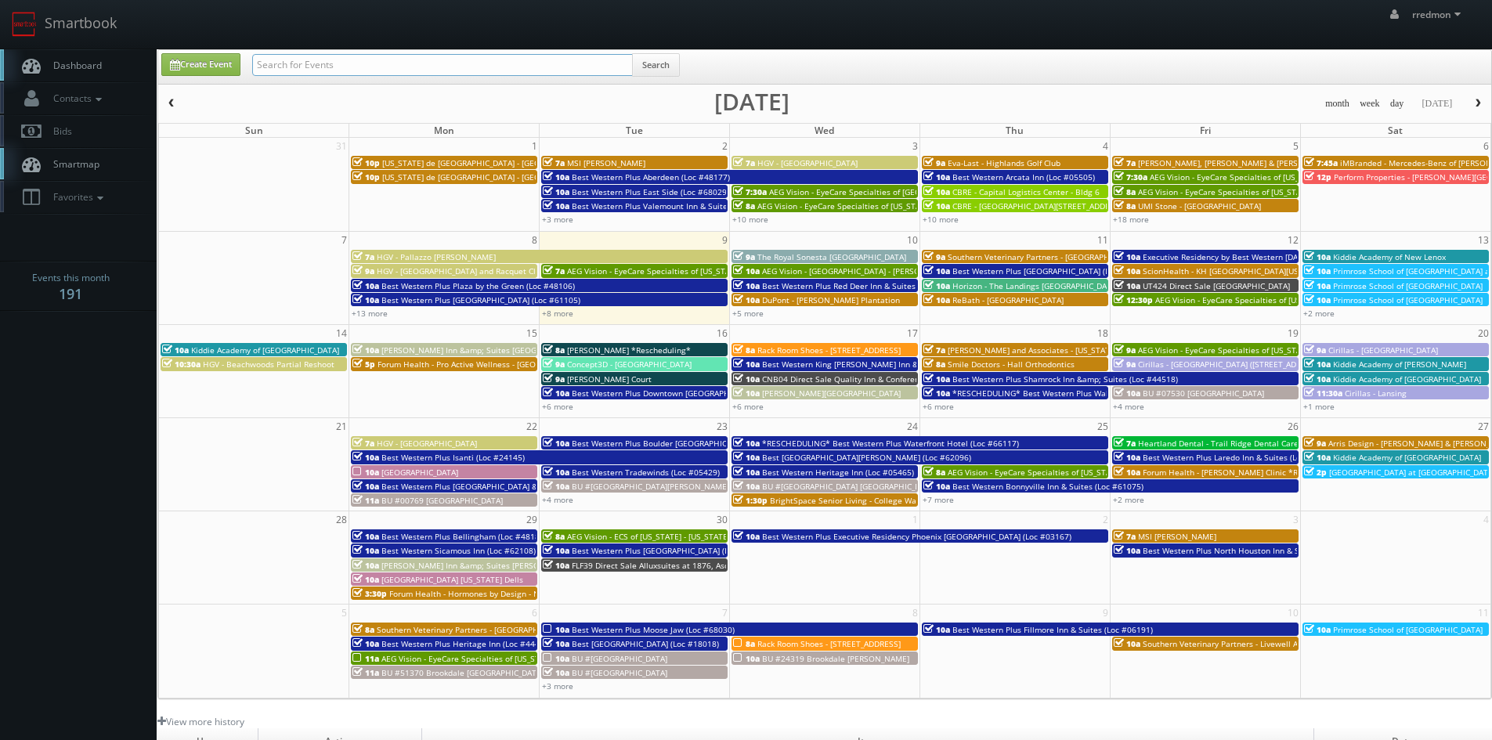
click at [489, 66] on input "text" at bounding box center [442, 65] width 381 height 22
type input "regency center"
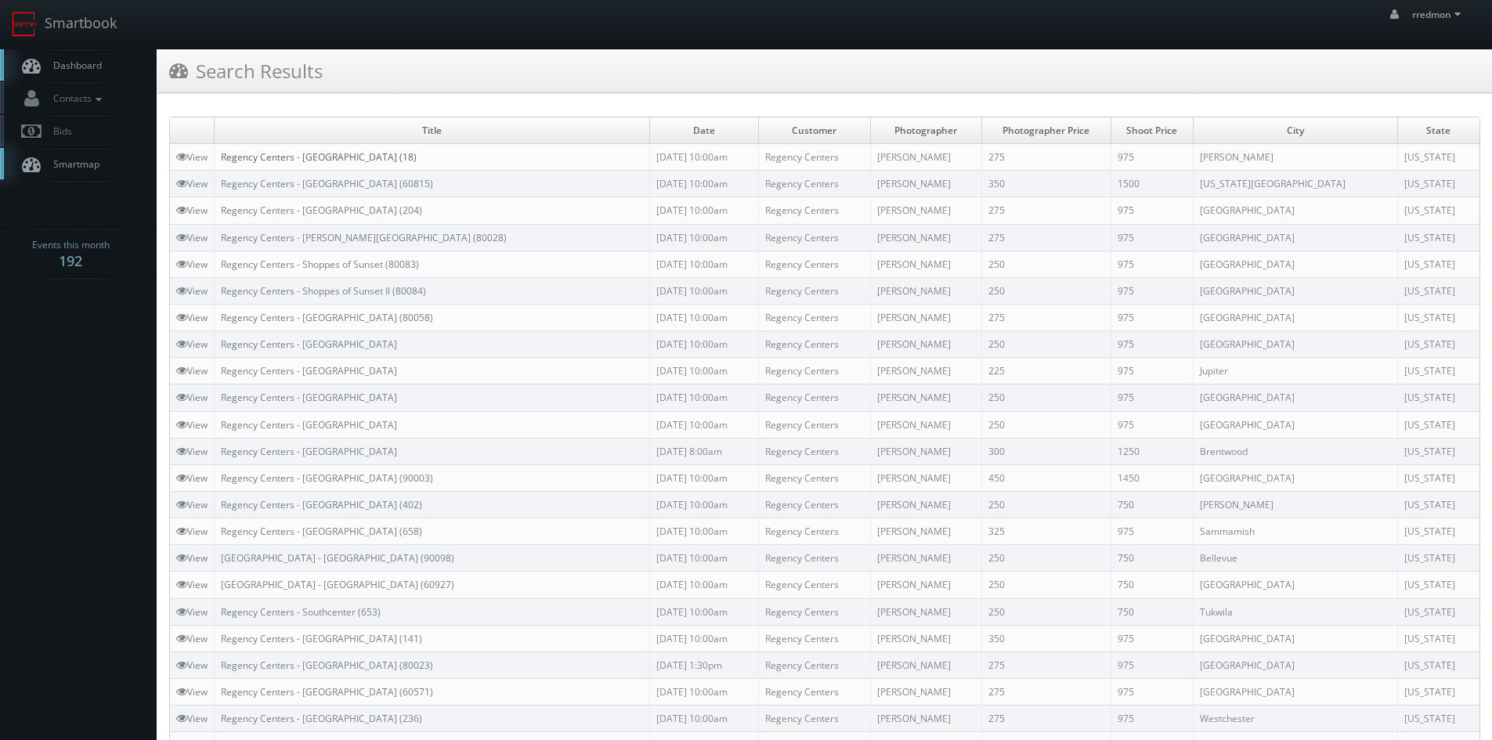
click at [350, 160] on link "Regency Centers - [GEOGRAPHIC_DATA] (18)" at bounding box center [319, 156] width 196 height 13
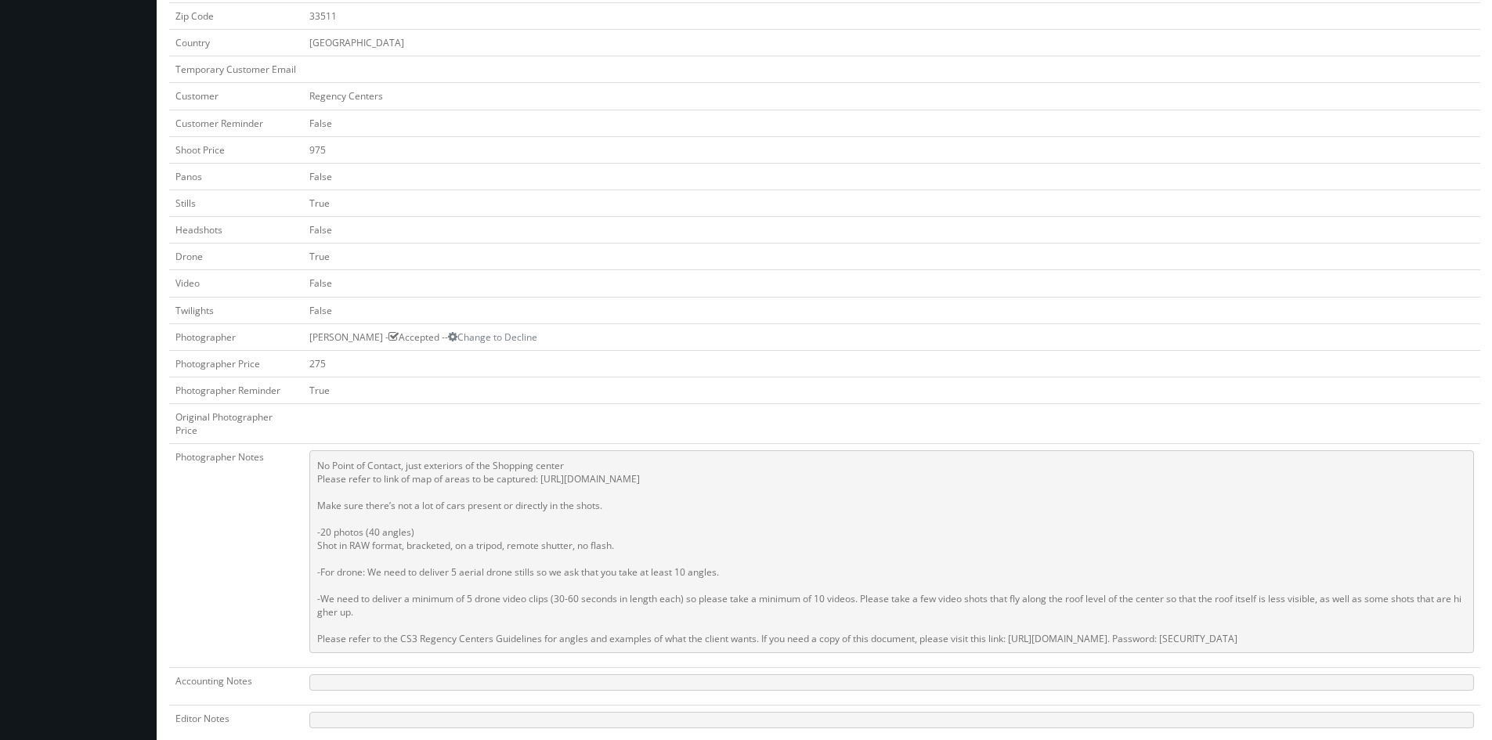
scroll to position [470, 0]
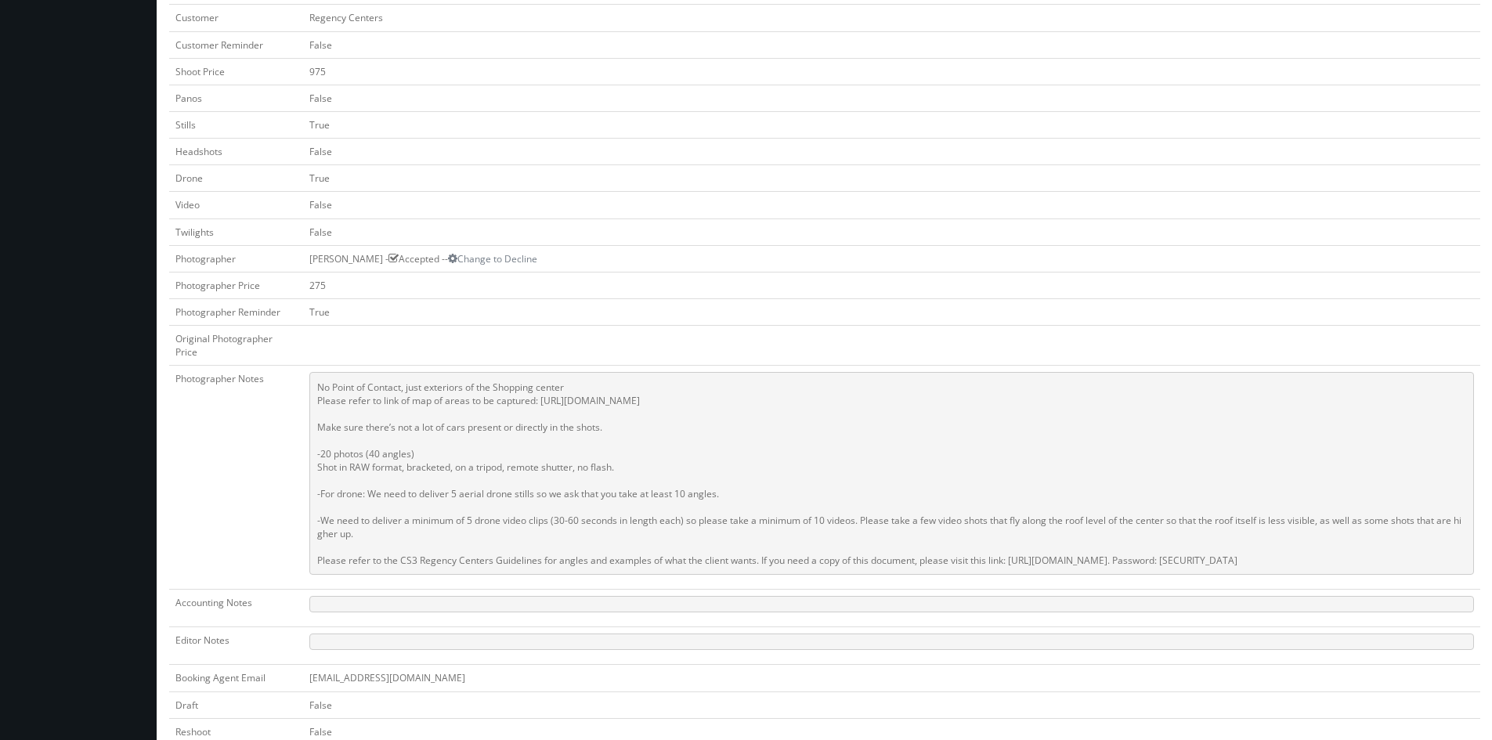
drag, startPoint x: 320, startPoint y: 385, endPoint x: 1348, endPoint y: 573, distance: 1044.6
click at [1348, 573] on pre "No Point of Contact, just exteriors of the Shopping center Please refer to link…" at bounding box center [891, 473] width 1165 height 203
copy pre "No Point of Contact, just exteriors of the Shopping center Please refer to link…"
